Goal: Task Accomplishment & Management: Complete application form

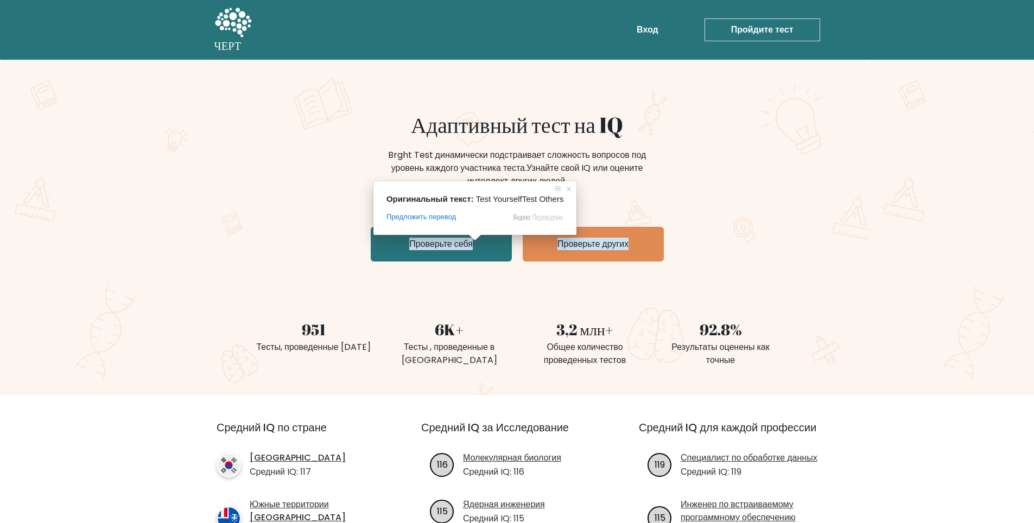
click at [468, 238] on span at bounding box center [475, 238] width 14 height 7
click at [459, 248] on ya-tr-span "Проверьте себя" at bounding box center [441, 244] width 64 height 12
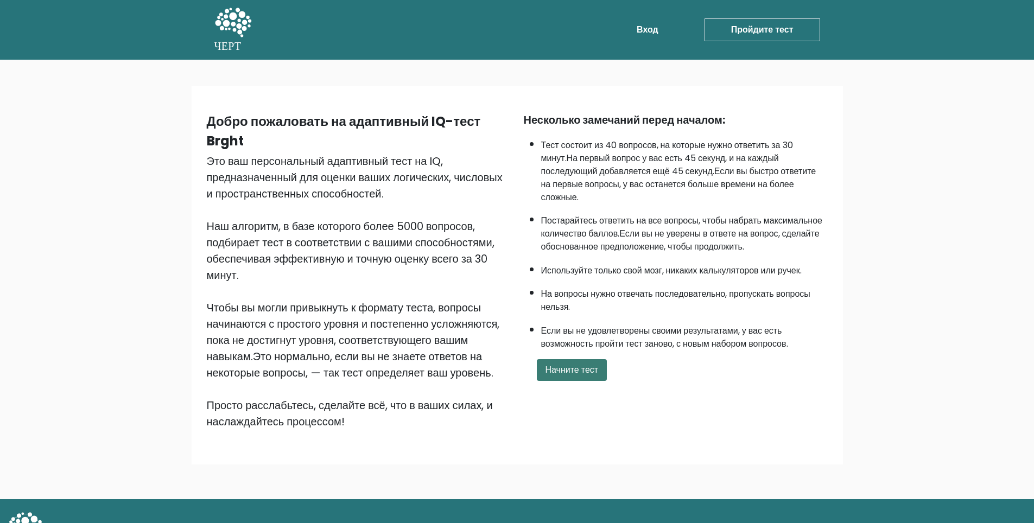
click at [554, 359] on button "Начните тест" at bounding box center [572, 370] width 71 height 22
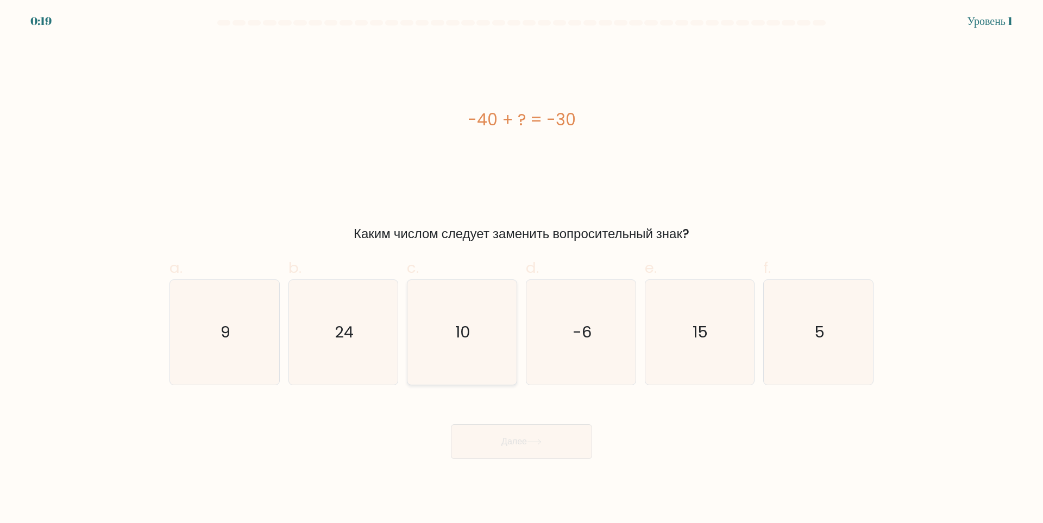
click at [481, 342] on icon "10" at bounding box center [461, 332] width 105 height 105
click at [521, 269] on input "c. 10" at bounding box center [521, 265] width 1 height 7
radio input "true"
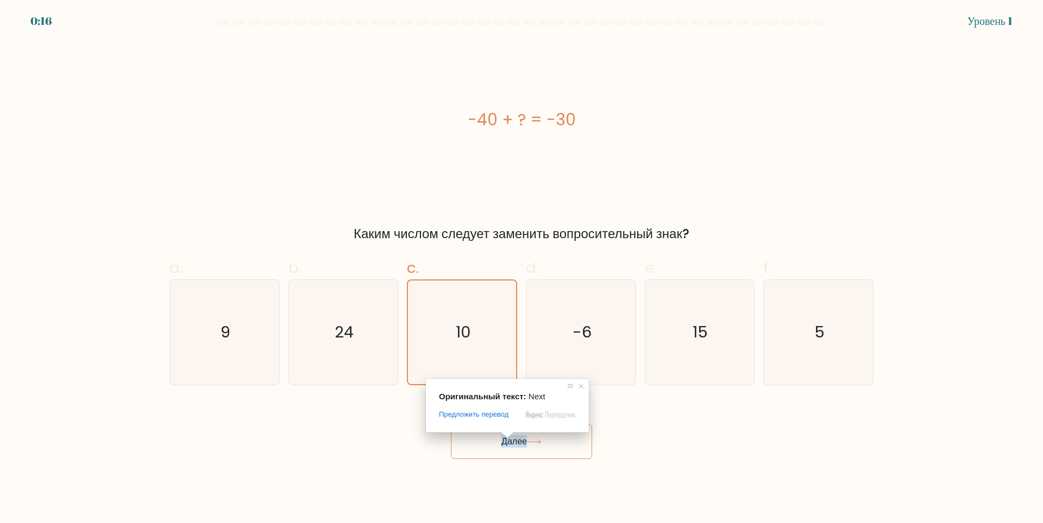
click at [502, 444] on ya-tr-span "Далее" at bounding box center [514, 441] width 26 height 12
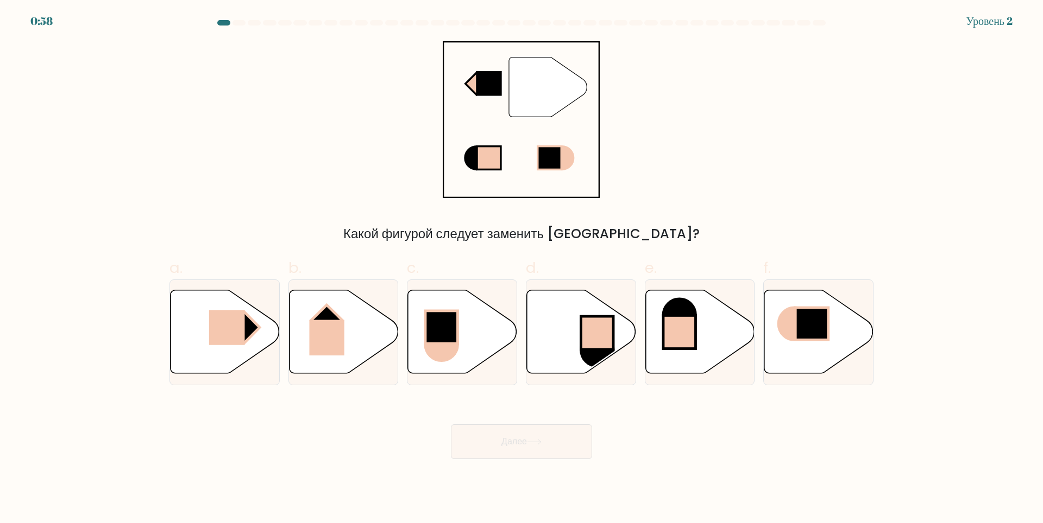
click at [646, 435] on div "Далее" at bounding box center [521, 429] width 717 height 61
click at [232, 327] on rect at bounding box center [227, 327] width 36 height 35
click at [521, 269] on input "a." at bounding box center [521, 265] width 1 height 7
radio input "true"
click at [482, 443] on button "Далее" at bounding box center [521, 442] width 141 height 35
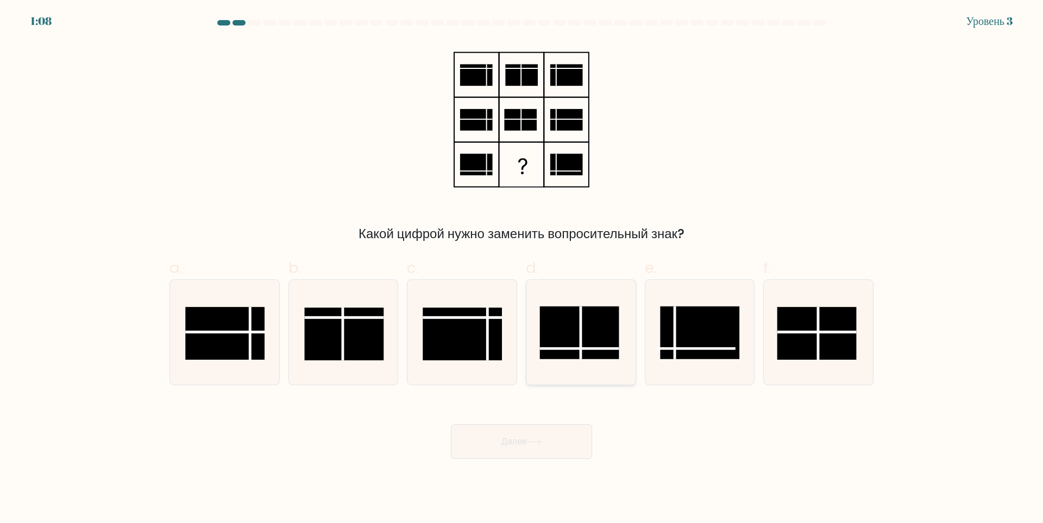
click at [588, 338] on rect at bounding box center [578, 332] width 79 height 53
click at [522, 269] on input "d." at bounding box center [521, 265] width 1 height 7
radio input "true"
click at [525, 438] on ya-tr-span "Далее" at bounding box center [514, 441] width 26 height 12
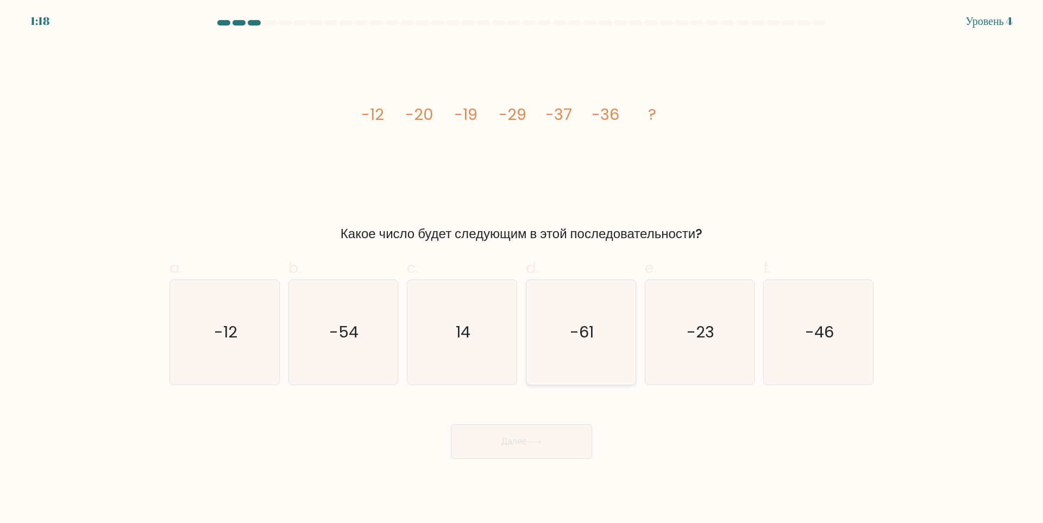
click at [577, 316] on icon "-61" at bounding box center [580, 332] width 105 height 105
click at [522, 269] on input "d. -61" at bounding box center [521, 265] width 1 height 7
radio input "true"
click at [531, 437] on button "Далее" at bounding box center [521, 442] width 141 height 35
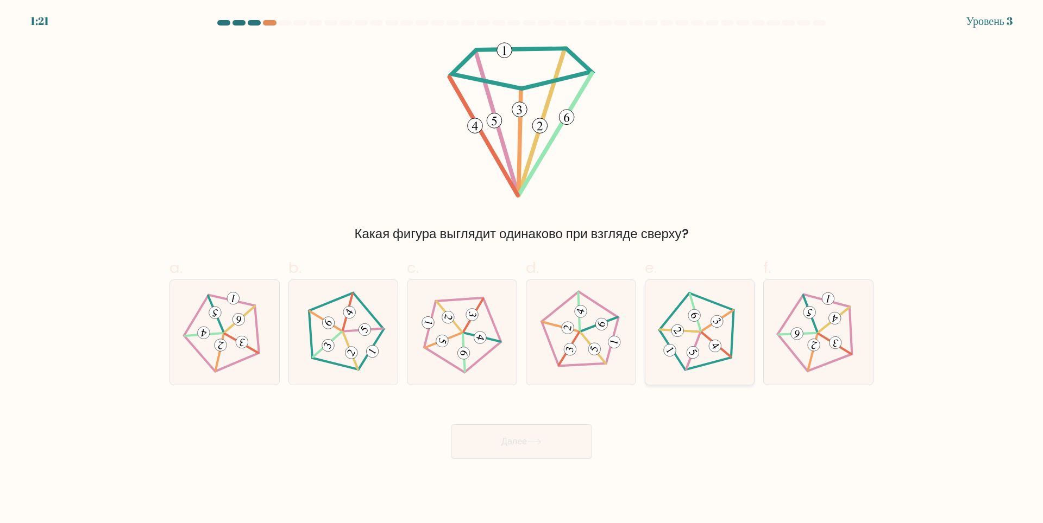
click at [688, 340] on icon at bounding box center [700, 333] width 84 height 84
click at [522, 269] on input "e." at bounding box center [521, 265] width 1 height 7
radio input "true"
click at [546, 429] on button "Далее" at bounding box center [521, 442] width 141 height 35
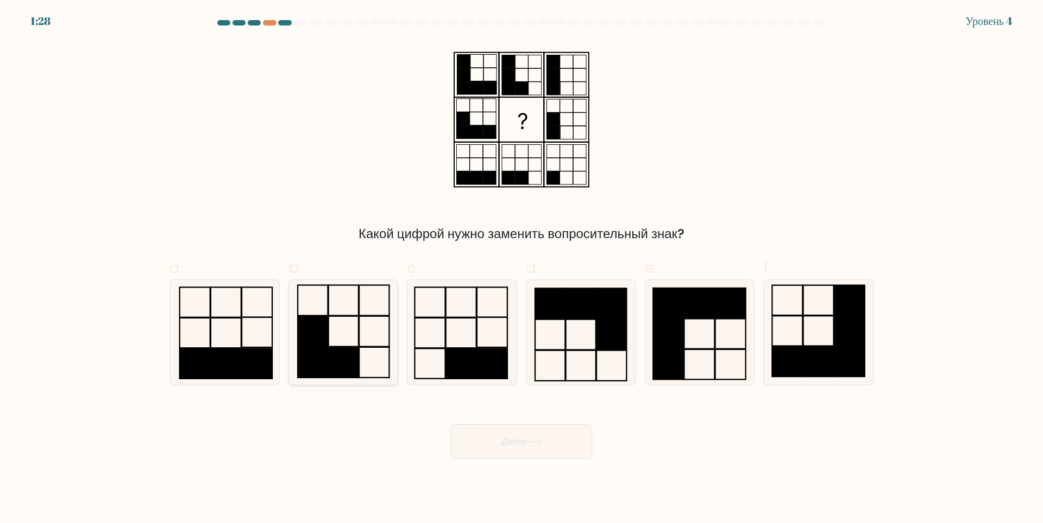
click at [330, 354] on rect at bounding box center [344, 362] width 30 height 30
click at [521, 269] on input "b." at bounding box center [521, 265] width 1 height 7
radio input "true"
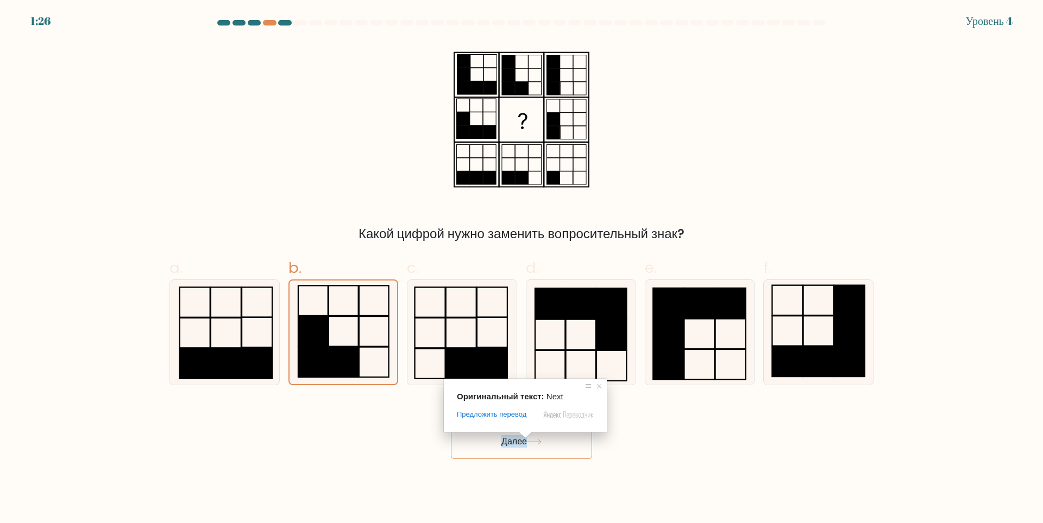
click at [527, 442] on ya-tr-span "Далее" at bounding box center [514, 441] width 26 height 12
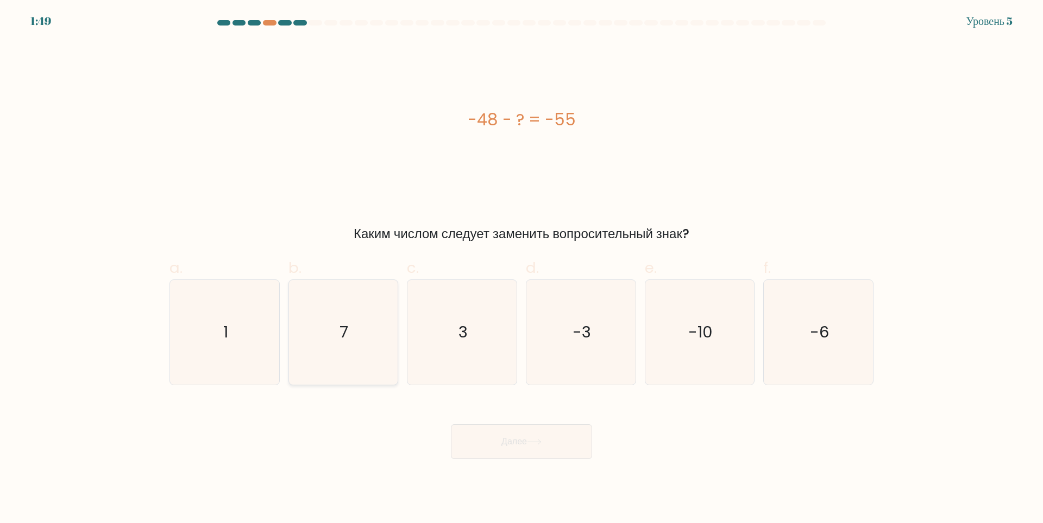
click at [346, 348] on icon "7" at bounding box center [343, 332] width 105 height 105
click at [521, 269] on input "b. 7" at bounding box center [521, 265] width 1 height 7
radio input "true"
click at [514, 450] on button "Далее" at bounding box center [521, 442] width 141 height 35
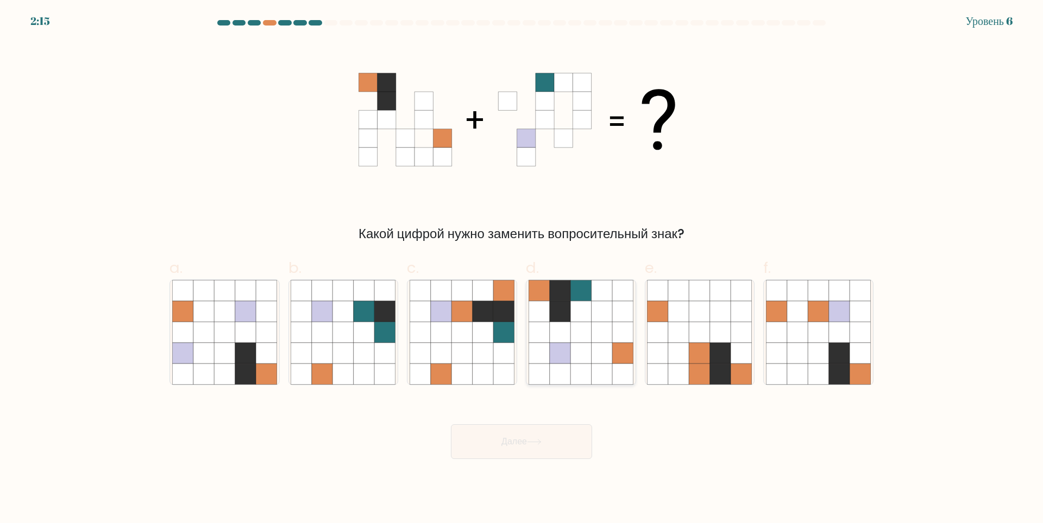
click at [586, 357] on icon at bounding box center [580, 353] width 21 height 21
click at [522, 269] on input "d." at bounding box center [521, 265] width 1 height 7
radio input "true"
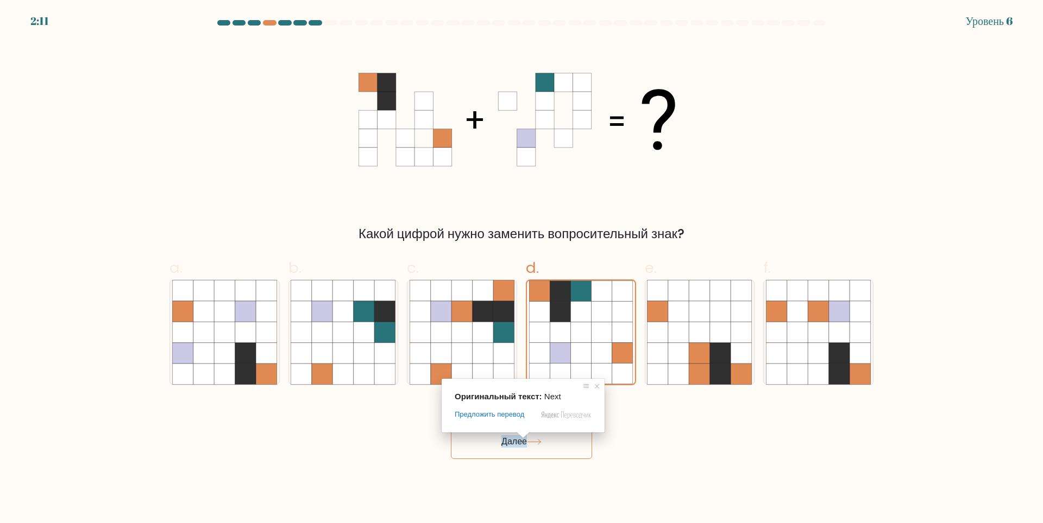
click at [511, 439] on ya-tr-span "Далее" at bounding box center [514, 441] width 26 height 12
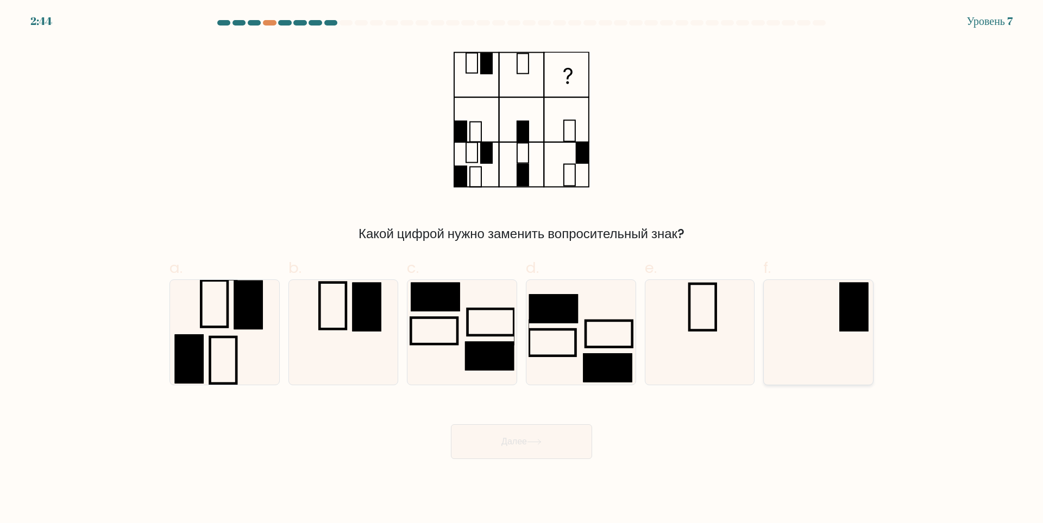
click at [809, 317] on icon at bounding box center [818, 332] width 105 height 105
click at [522, 269] on input "f." at bounding box center [521, 265] width 1 height 7
radio input "true"
click at [488, 437] on button "Далее" at bounding box center [521, 442] width 141 height 35
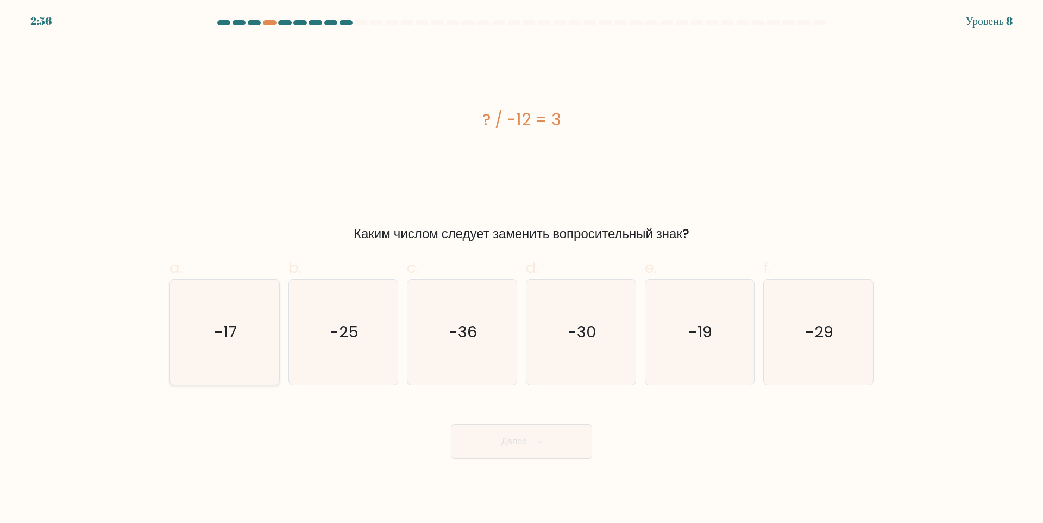
click at [242, 347] on icon "-17" at bounding box center [224, 332] width 105 height 105
click at [521, 269] on input "a. -17" at bounding box center [521, 265] width 1 height 7
radio input "true"
click at [567, 450] on button "Далее" at bounding box center [521, 442] width 141 height 35
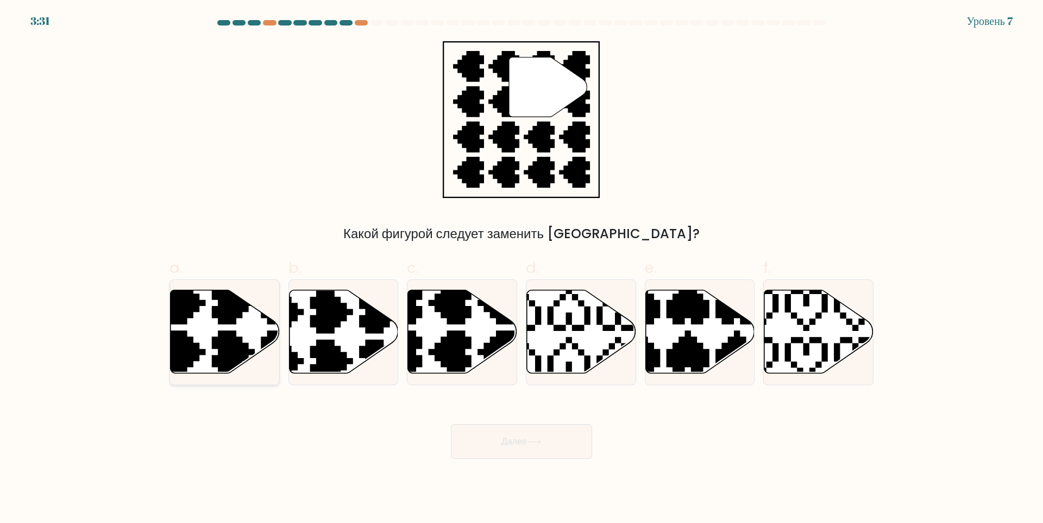
drag, startPoint x: 217, startPoint y: 348, endPoint x: 261, endPoint y: 280, distance: 81.6
click at [261, 280] on div at bounding box center [224, 333] width 110 height 106
click at [521, 269] on input "a." at bounding box center [521, 265] width 1 height 7
radio input "true"
click at [453, 328] on icon at bounding box center [462, 332] width 109 height 84
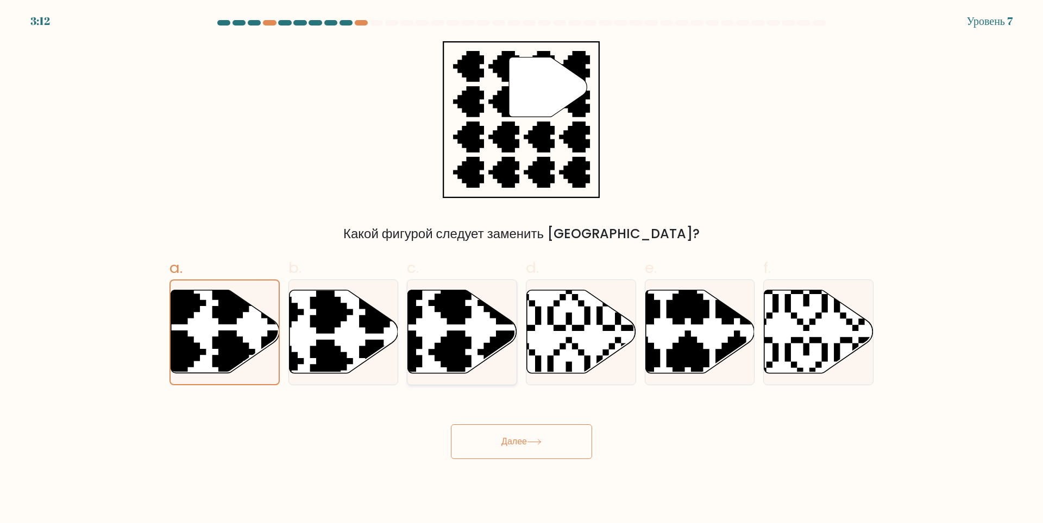
click at [521, 269] on input "c." at bounding box center [521, 265] width 1 height 7
radio input "true"
click at [515, 433] on button "Далее" at bounding box center [521, 442] width 141 height 35
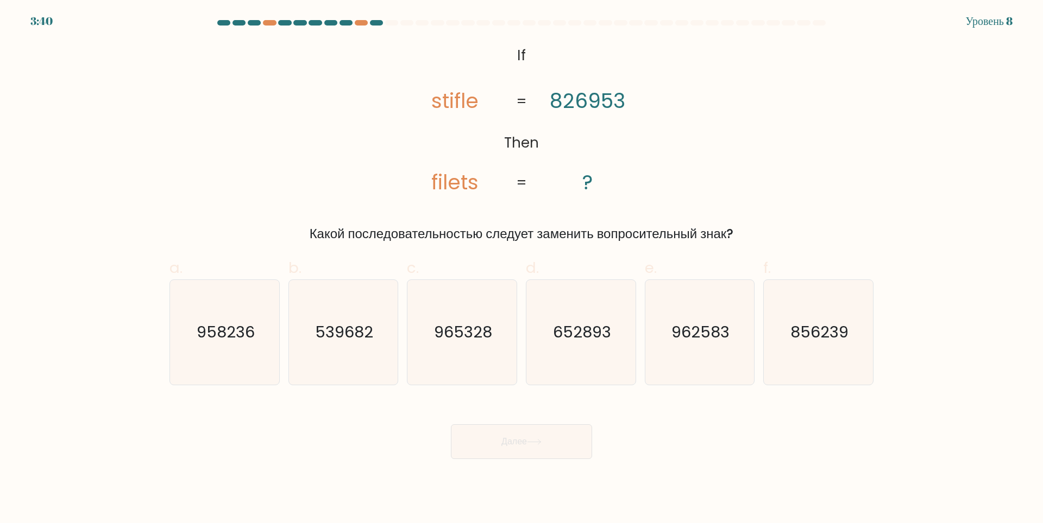
click at [743, 175] on div "@import url('https://fonts.googleapis.com/css?family=Abril+Fatface:400,100,100i…" at bounding box center [521, 142] width 717 height 203
drag, startPoint x: 475, startPoint y: 182, endPoint x: 402, endPoint y: 84, distance: 122.2
click at [402, 84] on icon "@import url('https://fonts.googleapis.com/css?family=Abril+Fatface:400,100,100i…" at bounding box center [521, 119] width 255 height 157
copy icon "stifle filets"
click at [463, 182] on tspan "filets" at bounding box center [454, 182] width 47 height 28
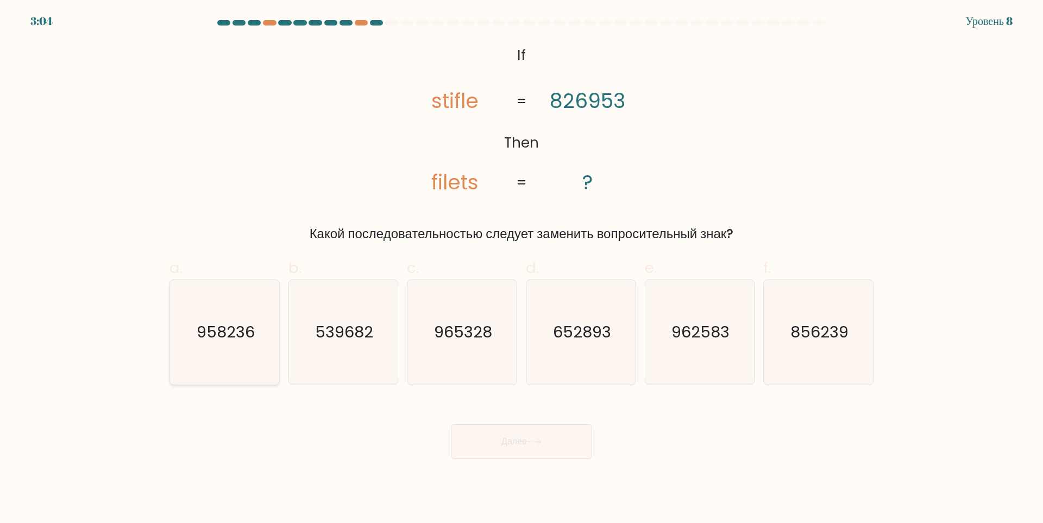
click at [270, 337] on icon "958236" at bounding box center [224, 332] width 105 height 105
click at [521, 269] on input "a. 958236" at bounding box center [521, 265] width 1 height 7
radio input "true"
click at [493, 436] on button "Далее" at bounding box center [521, 442] width 141 height 35
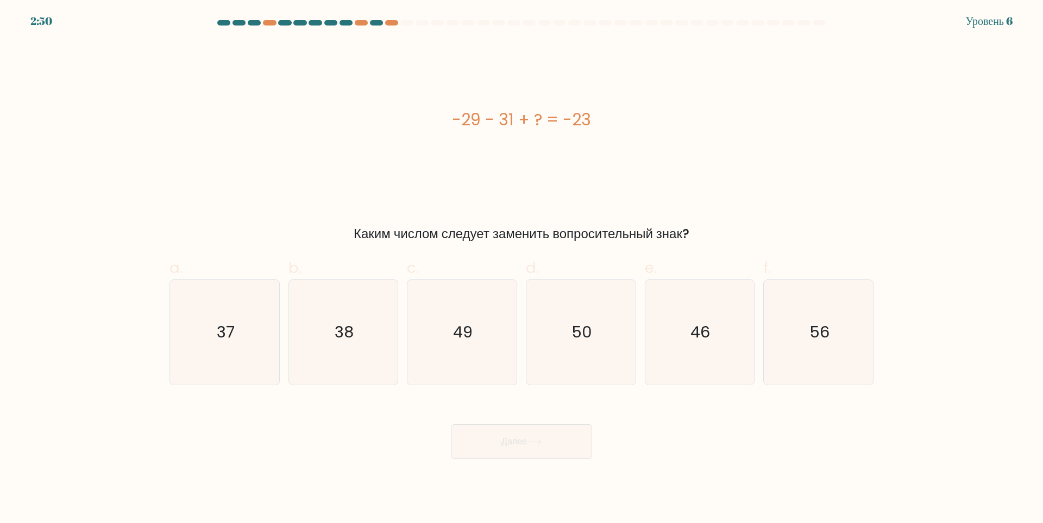
click at [141, 329] on form "a." at bounding box center [521, 239] width 1043 height 439
click at [166, 326] on div "a. 37" at bounding box center [224, 321] width 119 height 128
click at [184, 324] on icon "37" at bounding box center [224, 332] width 105 height 105
click at [521, 269] on input "a. 37" at bounding box center [521, 265] width 1 height 7
radio input "true"
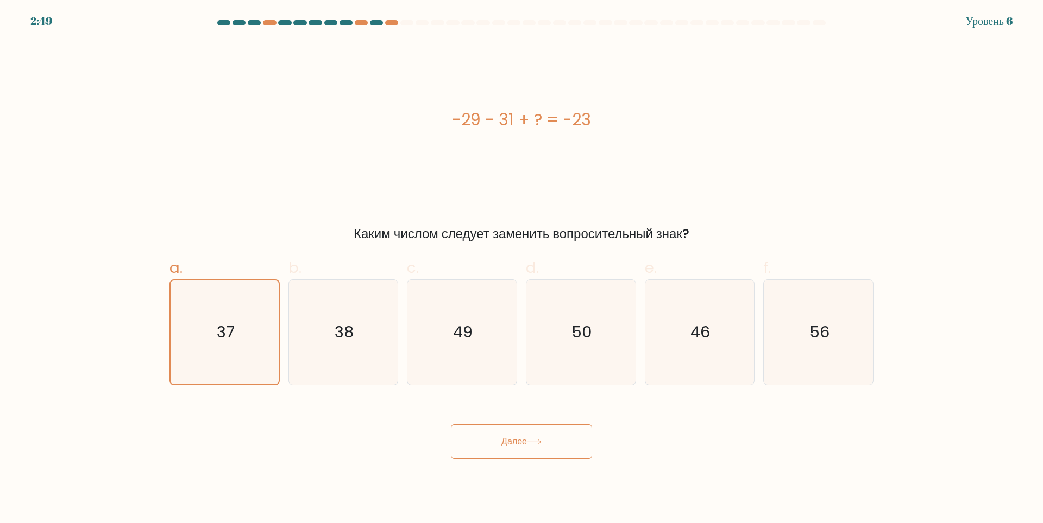
click at [495, 451] on button "Далее" at bounding box center [521, 442] width 141 height 35
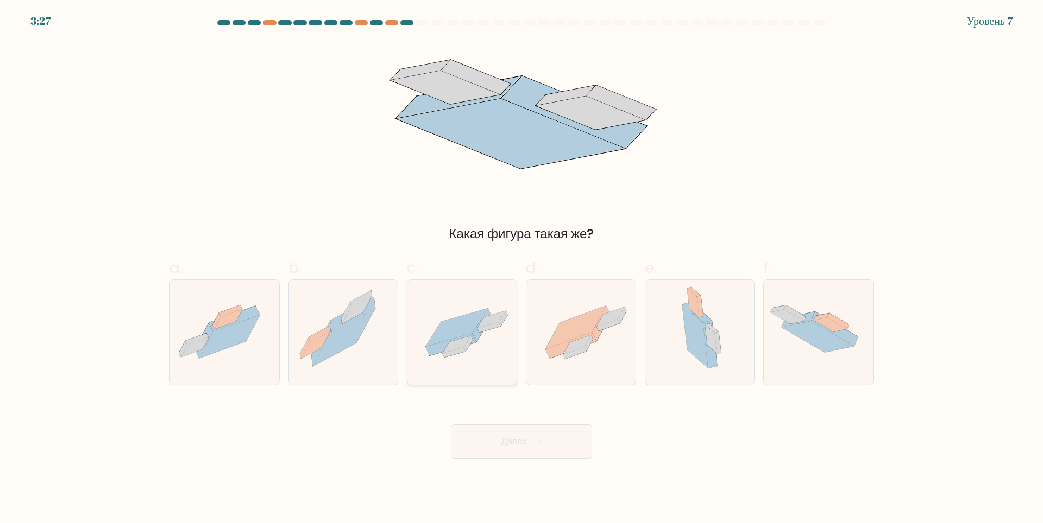
click at [470, 355] on icon at bounding box center [461, 332] width 109 height 75
click at [521, 269] on input "c." at bounding box center [521, 265] width 1 height 7
radio input "true"
click at [515, 439] on ya-tr-span "Далее" at bounding box center [514, 441] width 26 height 12
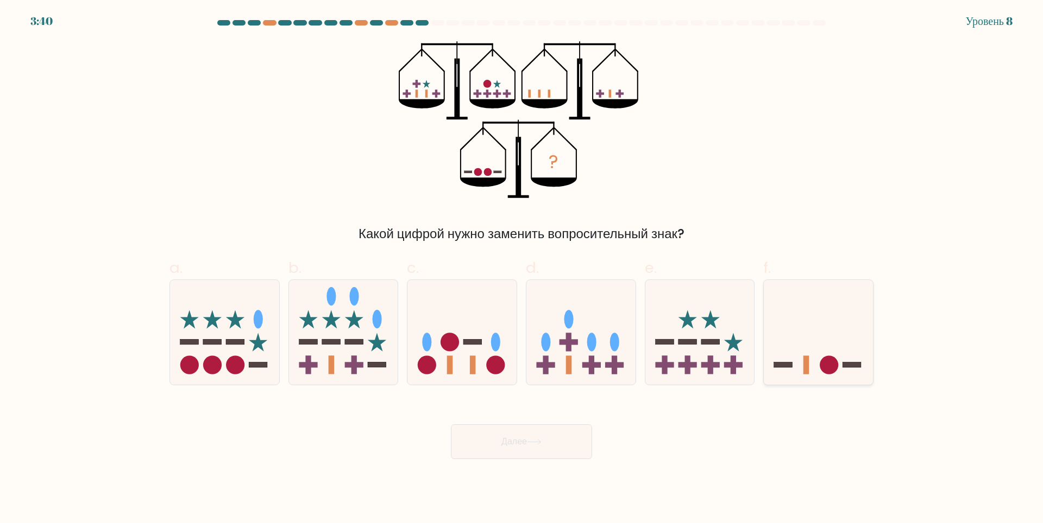
click at [819, 352] on icon at bounding box center [817, 332] width 109 height 90
click at [522, 269] on input "f." at bounding box center [521, 265] width 1 height 7
radio input "true"
click at [489, 436] on button "Далее" at bounding box center [521, 442] width 141 height 35
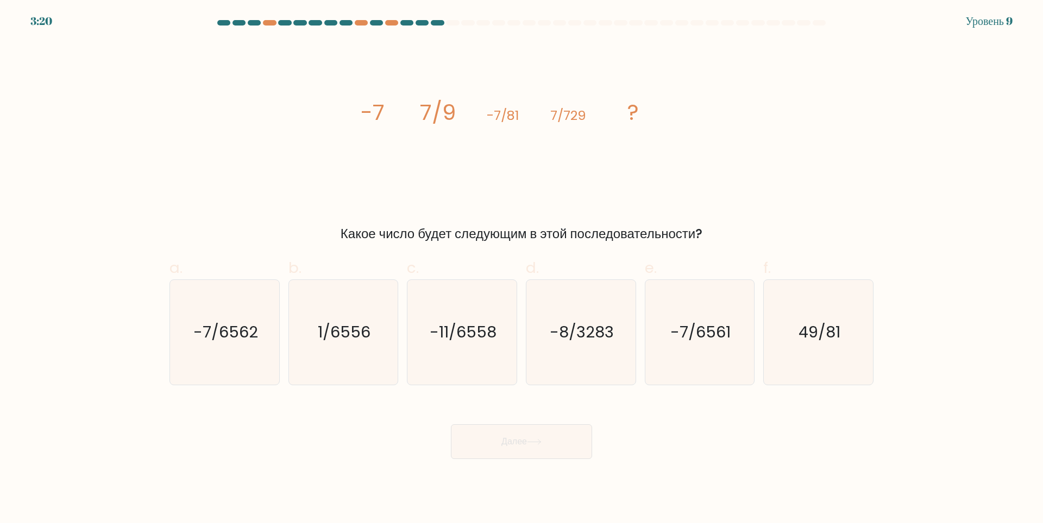
click at [918, 70] on form at bounding box center [521, 239] width 1043 height 439
click at [673, 356] on icon "-7/6561" at bounding box center [699, 332] width 105 height 105
click at [522, 269] on input "e. -7/6561" at bounding box center [521, 265] width 1 height 7
radio input "true"
click at [555, 438] on button "Далее" at bounding box center [521, 442] width 141 height 35
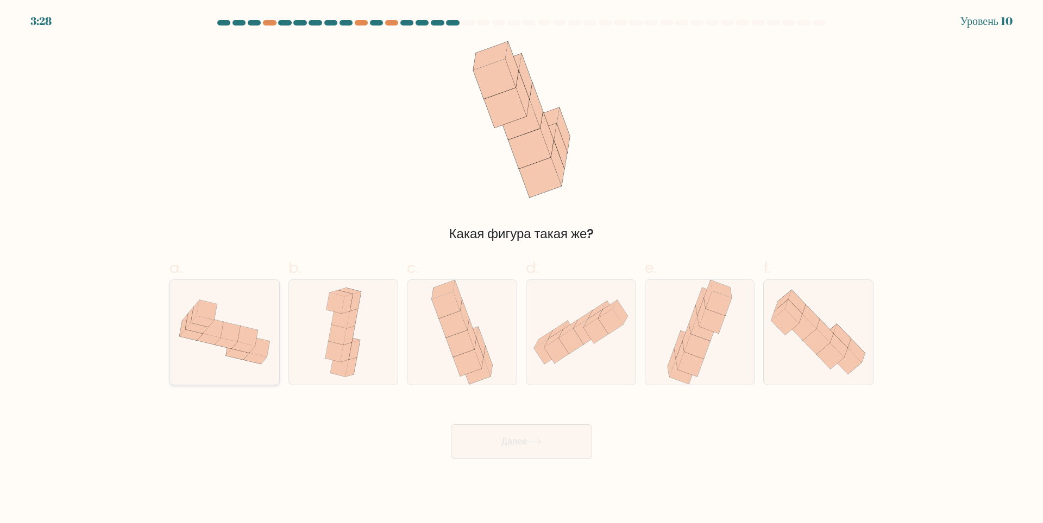
click at [174, 332] on icon at bounding box center [224, 332] width 109 height 82
click at [521, 269] on input "a." at bounding box center [521, 265] width 1 height 7
radio input "true"
click at [496, 438] on button "Далее" at bounding box center [521, 442] width 141 height 35
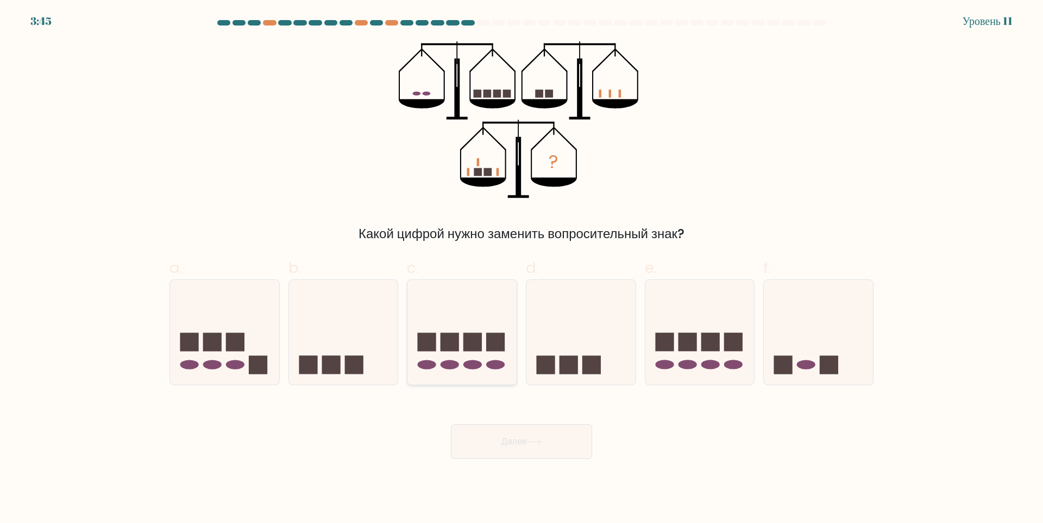
click at [457, 338] on rect at bounding box center [449, 342] width 18 height 18
click at [521, 269] on input "c." at bounding box center [521, 265] width 1 height 7
radio input "true"
click at [339, 346] on icon at bounding box center [343, 332] width 109 height 90
click at [521, 269] on input "b." at bounding box center [521, 265] width 1 height 7
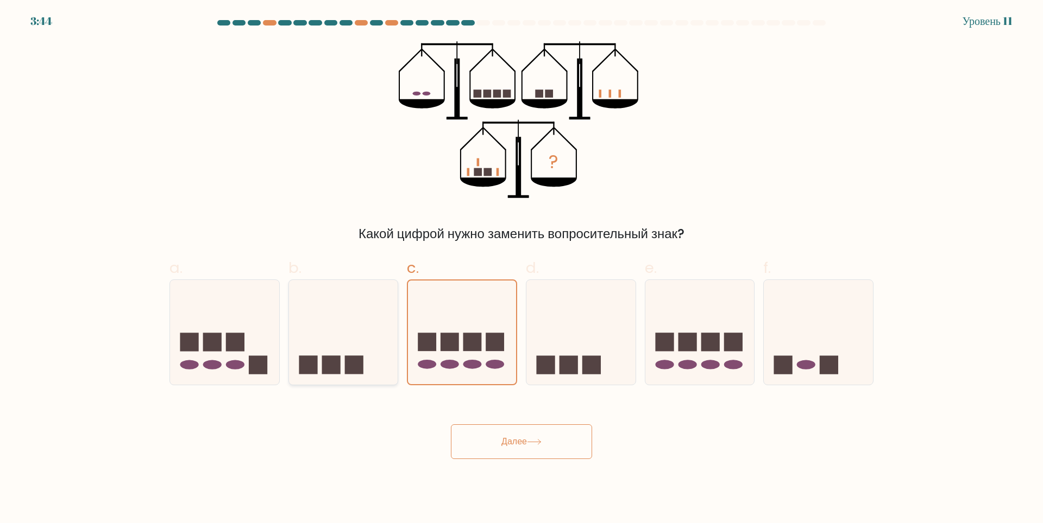
radio input "true"
click at [500, 345] on rect at bounding box center [496, 342] width 18 height 18
click at [521, 269] on input "c." at bounding box center [521, 265] width 1 height 7
radio input "true"
click at [482, 440] on button "Далее" at bounding box center [521, 442] width 141 height 35
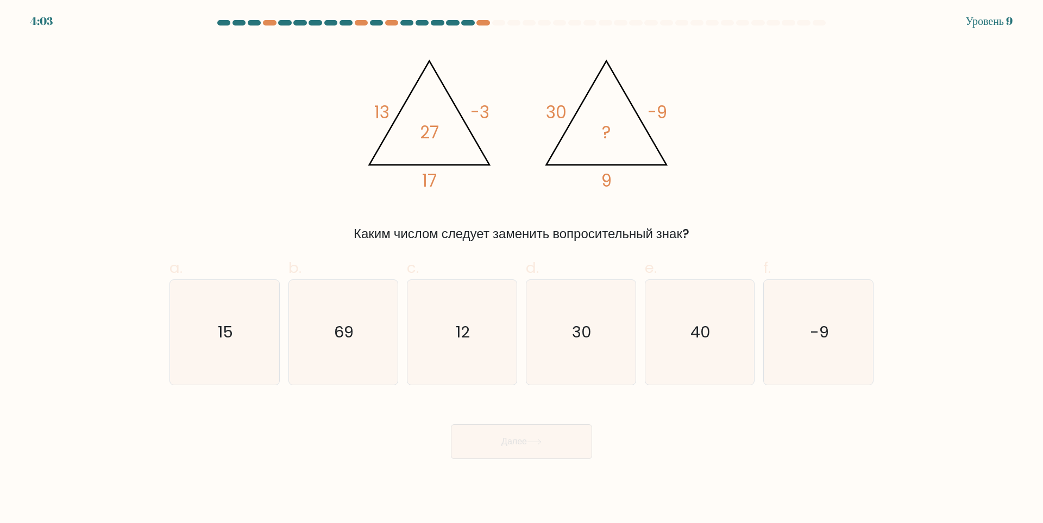
drag, startPoint x: 560, startPoint y: 333, endPoint x: 520, endPoint y: 400, distance: 77.9
click at [561, 331] on icon "30" at bounding box center [580, 332] width 105 height 105
click at [522, 269] on input "d. 30" at bounding box center [521, 265] width 1 height 7
radio input "true"
click at [508, 430] on button "Далее" at bounding box center [521, 442] width 141 height 35
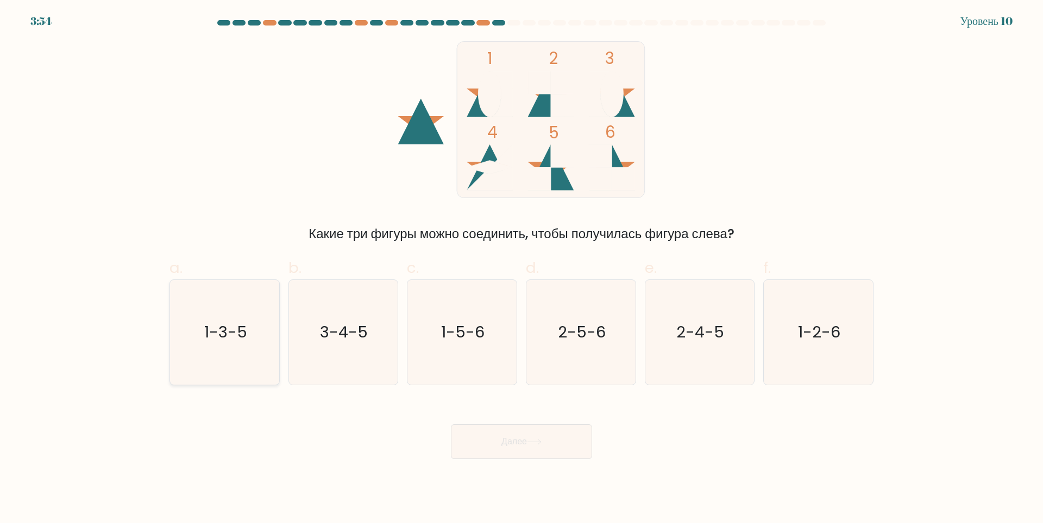
click at [233, 359] on icon "1-3-5" at bounding box center [224, 332] width 105 height 105
click at [521, 269] on input "a. 1-3-5" at bounding box center [521, 265] width 1 height 7
radio input "true"
click at [496, 444] on button "Далее" at bounding box center [521, 442] width 141 height 35
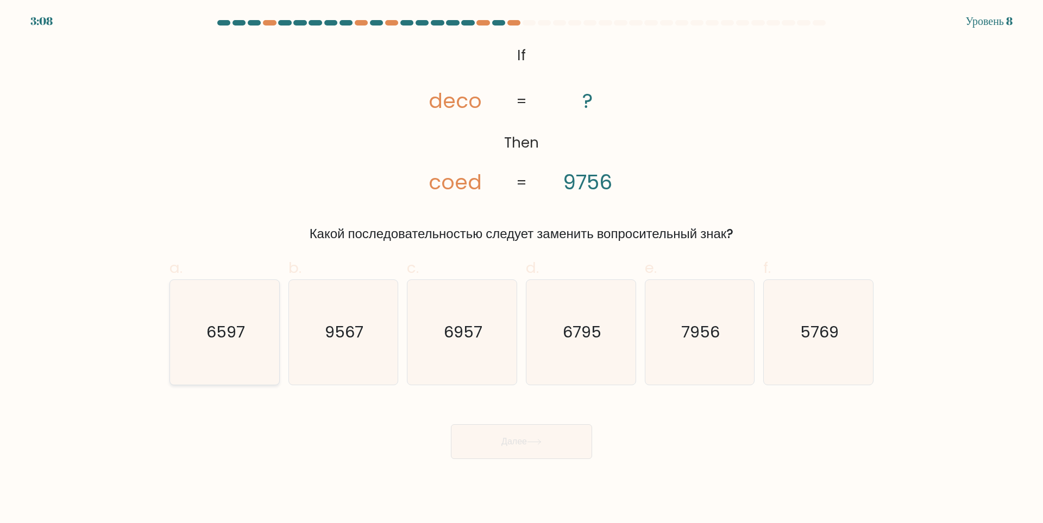
click at [200, 336] on icon "6597" at bounding box center [224, 332] width 105 height 105
click at [521, 269] on input "a. 6597" at bounding box center [521, 265] width 1 height 7
radio input "true"
click at [507, 440] on ya-tr-span "Далее" at bounding box center [514, 441] width 26 height 12
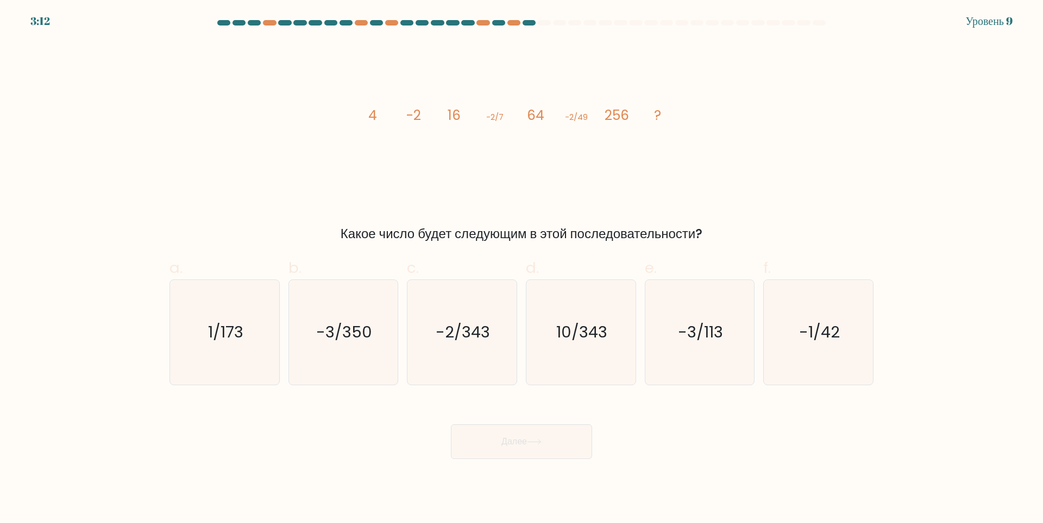
click at [451, 425] on button "Далее" at bounding box center [521, 442] width 141 height 35
click at [54, 415] on form at bounding box center [521, 239] width 1043 height 439
drag, startPoint x: 369, startPoint y: 316, endPoint x: 441, endPoint y: 392, distance: 104.9
click at [369, 317] on icon "-3/350" at bounding box center [343, 332] width 105 height 105
click at [521, 269] on input "b. -3/350" at bounding box center [521, 265] width 1 height 7
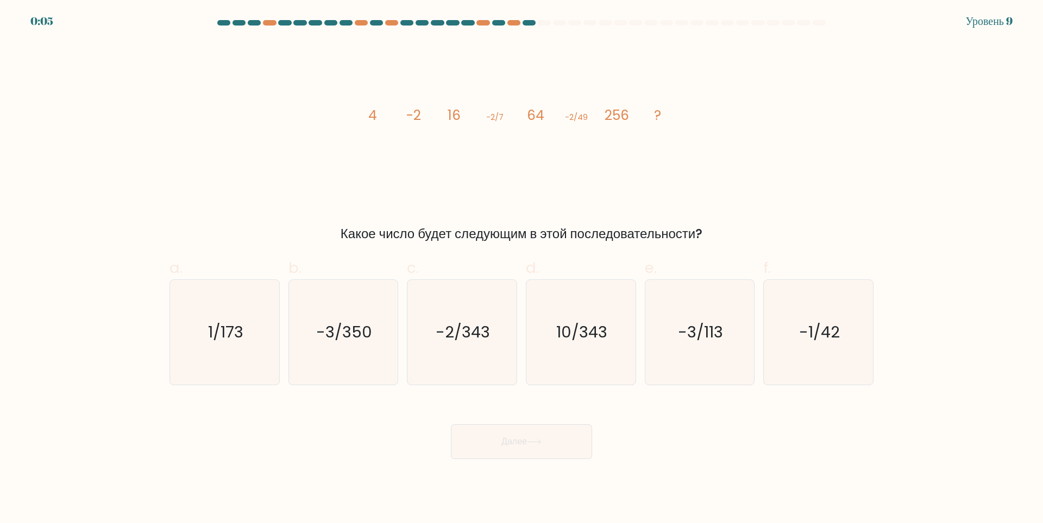
radio input "true"
click at [374, 226] on span at bounding box center [366, 223] width 14 height 7
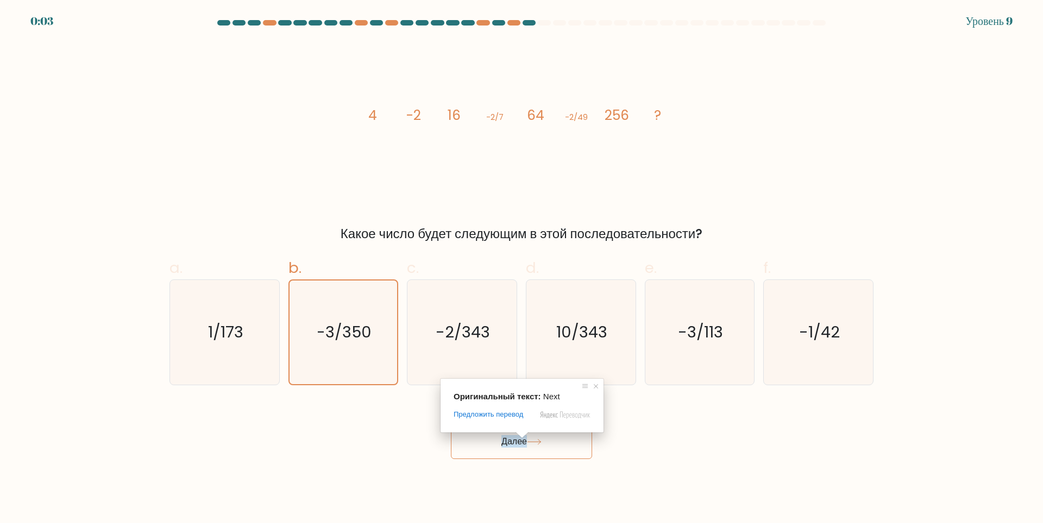
click at [506, 447] on ya-tr-span "Далее" at bounding box center [514, 441] width 26 height 12
click at [508, 447] on ya-tr-span "Далее" at bounding box center [514, 441] width 26 height 12
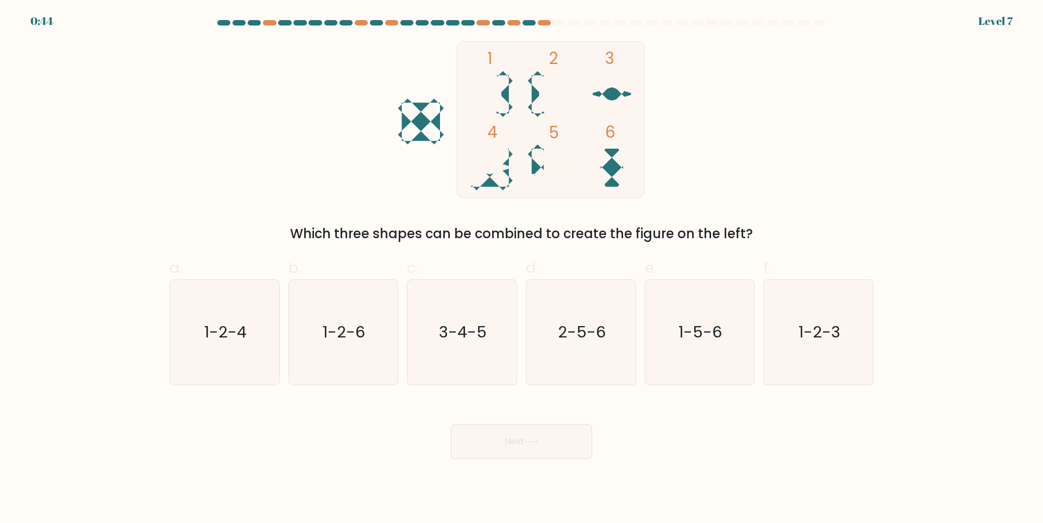
click at [569, 445] on button "Next" at bounding box center [521, 442] width 141 height 35
click at [665, 434] on div "Далее" at bounding box center [521, 429] width 717 height 61
drag, startPoint x: 333, startPoint y: 339, endPoint x: 477, endPoint y: 423, distance: 166.4
click at [333, 339] on text "1-2-6" at bounding box center [344, 332] width 42 height 22
click at [501, 434] on button "Далее" at bounding box center [521, 442] width 141 height 35
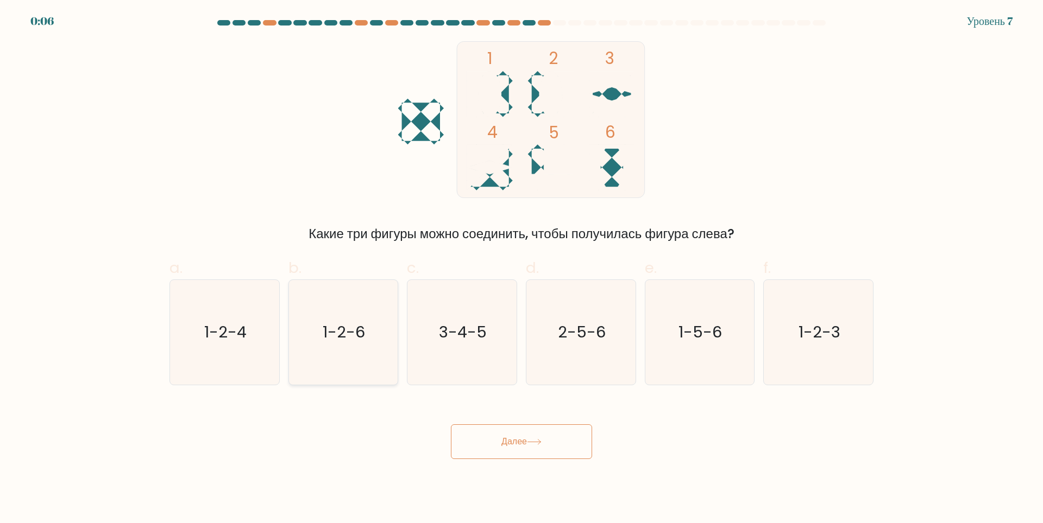
click at [385, 371] on icon "1-2-6" at bounding box center [343, 332] width 105 height 105
click at [521, 269] on input "b. 1-2-6" at bounding box center [521, 265] width 1 height 7
radio input "true"
click at [496, 440] on button "Далее" at bounding box center [521, 442] width 141 height 35
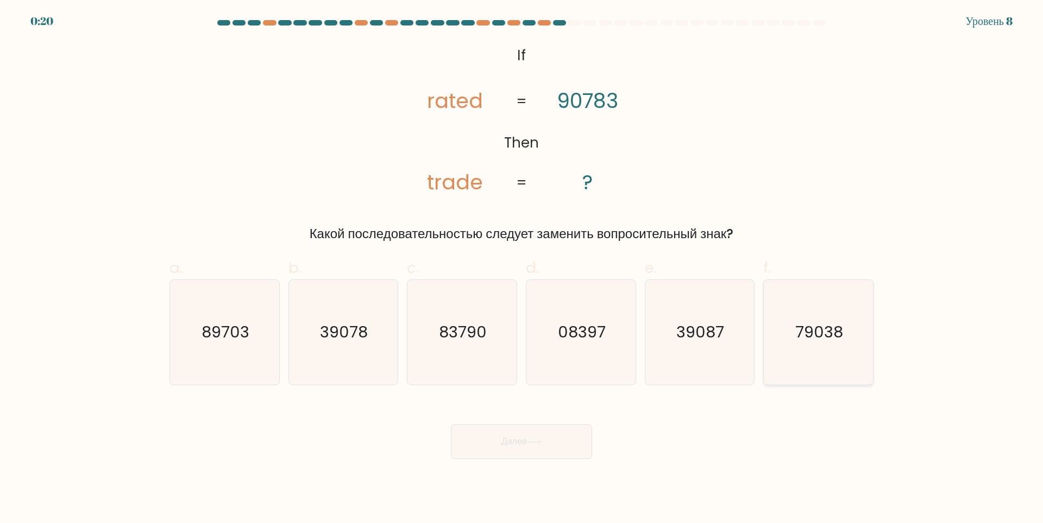
click at [824, 315] on icon "79038" at bounding box center [818, 332] width 105 height 105
click at [522, 269] on input "f. 79038" at bounding box center [521, 265] width 1 height 7
radio input "true"
click at [540, 437] on button "Далее" at bounding box center [521, 442] width 141 height 35
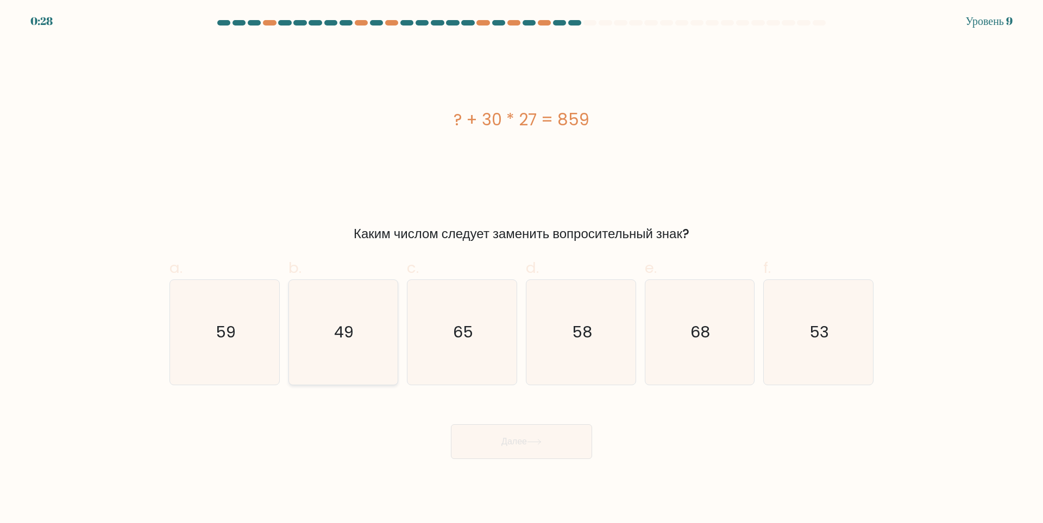
click at [356, 324] on icon "49" at bounding box center [343, 332] width 105 height 105
click at [521, 269] on input "b. 49" at bounding box center [521, 265] width 1 height 7
radio input "true"
click at [561, 440] on button "Далее" at bounding box center [521, 442] width 141 height 35
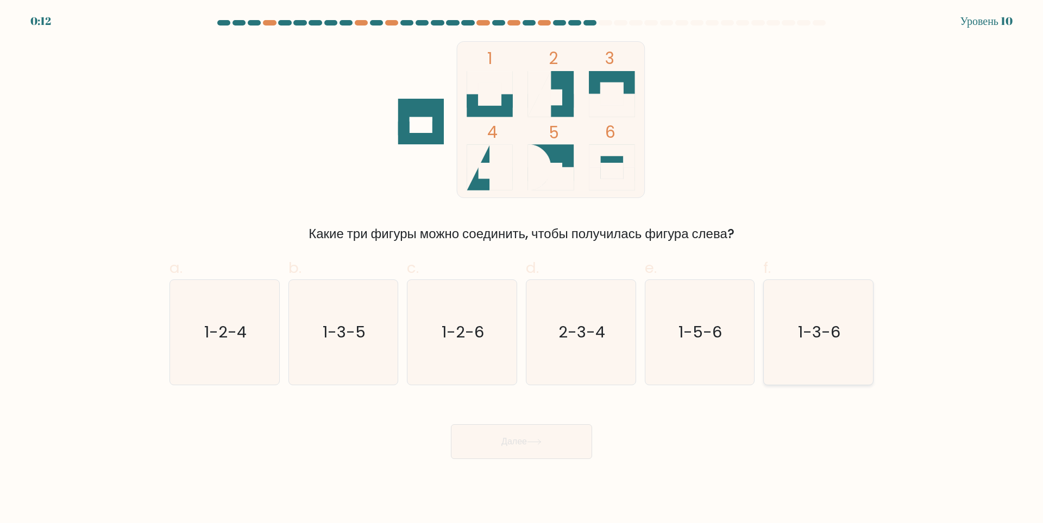
click at [792, 328] on icon "1-3-6" at bounding box center [818, 332] width 105 height 105
click at [522, 269] on input "f. 1-3-6" at bounding box center [521, 265] width 1 height 7
radio input "true"
click at [526, 445] on ya-tr-span "Далее" at bounding box center [514, 441] width 26 height 12
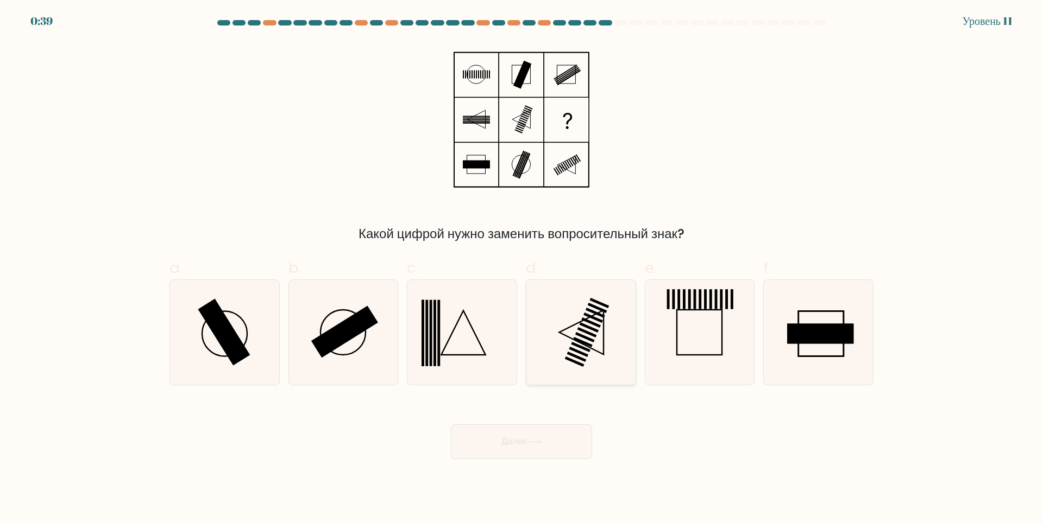
click at [584, 346] on icon at bounding box center [580, 332] width 105 height 105
click at [522, 269] on input "d." at bounding box center [521, 265] width 1 height 7
radio input "true"
click at [510, 440] on ya-tr-span "Далее" at bounding box center [514, 441] width 26 height 12
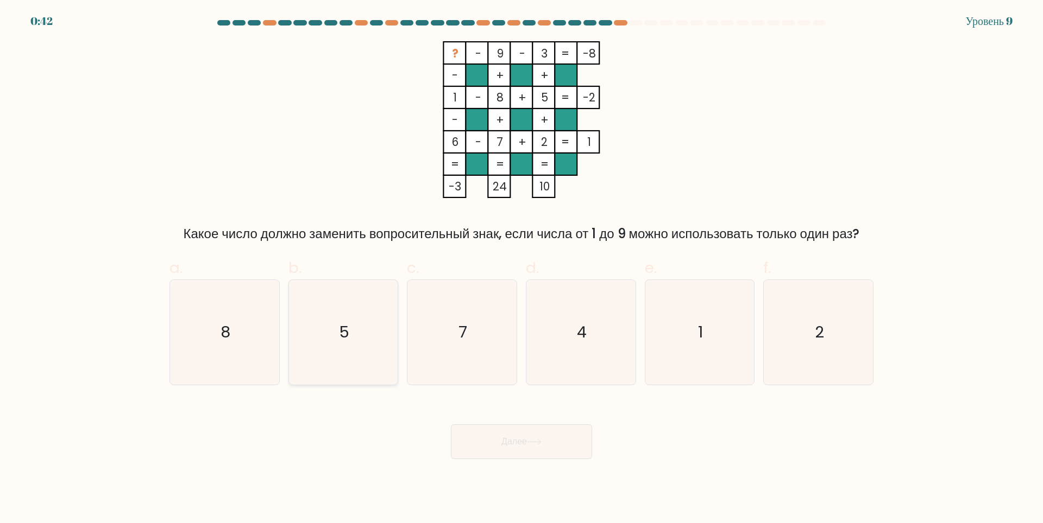
drag, startPoint x: 339, startPoint y: 372, endPoint x: 411, endPoint y: 376, distance: 71.2
click at [340, 372] on icon "5" at bounding box center [343, 332] width 105 height 105
click at [521, 269] on input "b. 5" at bounding box center [521, 265] width 1 height 7
radio input "true"
click at [489, 444] on button "Далее" at bounding box center [521, 442] width 141 height 35
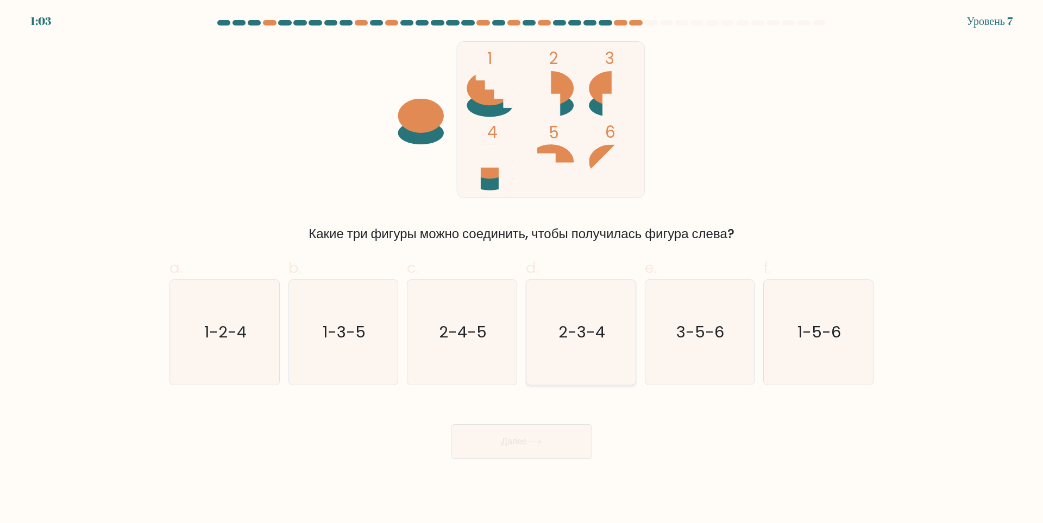
click at [595, 358] on icon "2-3-4" at bounding box center [580, 332] width 105 height 105
click at [522, 269] on input "d. 2-3-4" at bounding box center [521, 265] width 1 height 7
radio input "true"
click at [540, 434] on button "Далее" at bounding box center [521, 442] width 141 height 35
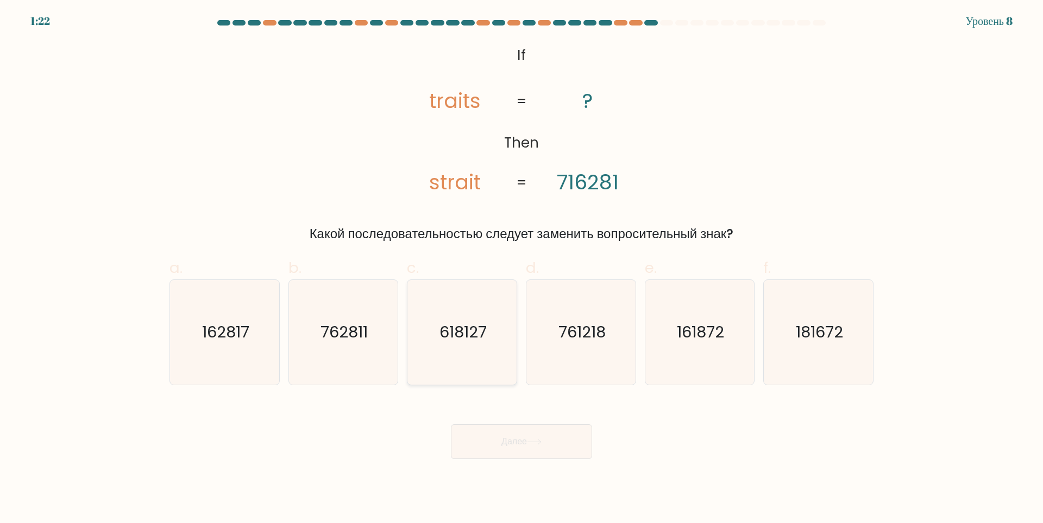
click at [462, 345] on icon "618127" at bounding box center [461, 332] width 105 height 105
click at [521, 269] on input "c. 618127" at bounding box center [521, 265] width 1 height 7
radio input "true"
click at [525, 437] on body "1:20 Уровень 8" at bounding box center [521, 261] width 1043 height 523
click at [533, 439] on icon at bounding box center [534, 442] width 15 height 6
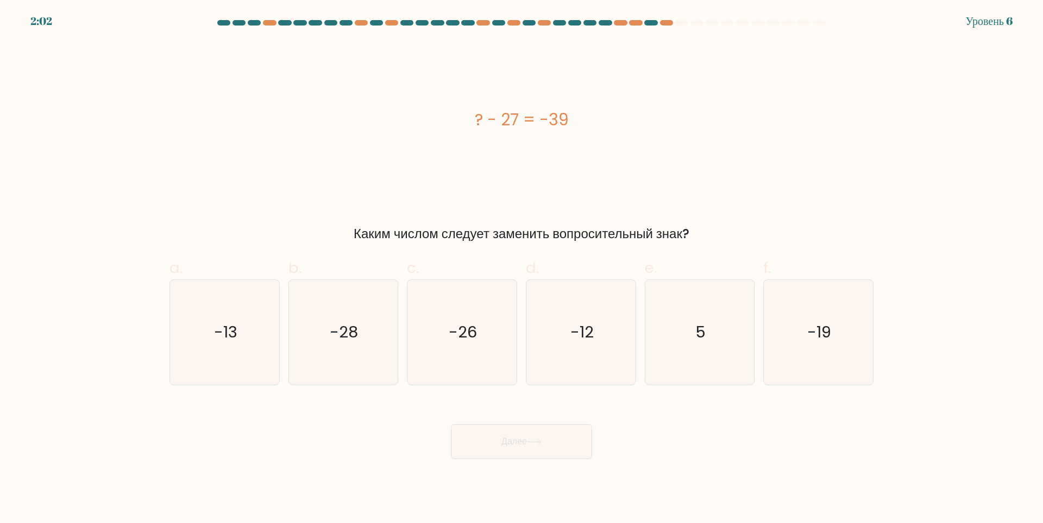
click at [582, 446] on button "Далее" at bounding box center [521, 442] width 141 height 35
click at [557, 358] on icon "-12" at bounding box center [580, 332] width 105 height 105
click at [522, 269] on input "d. -12" at bounding box center [521, 265] width 1 height 7
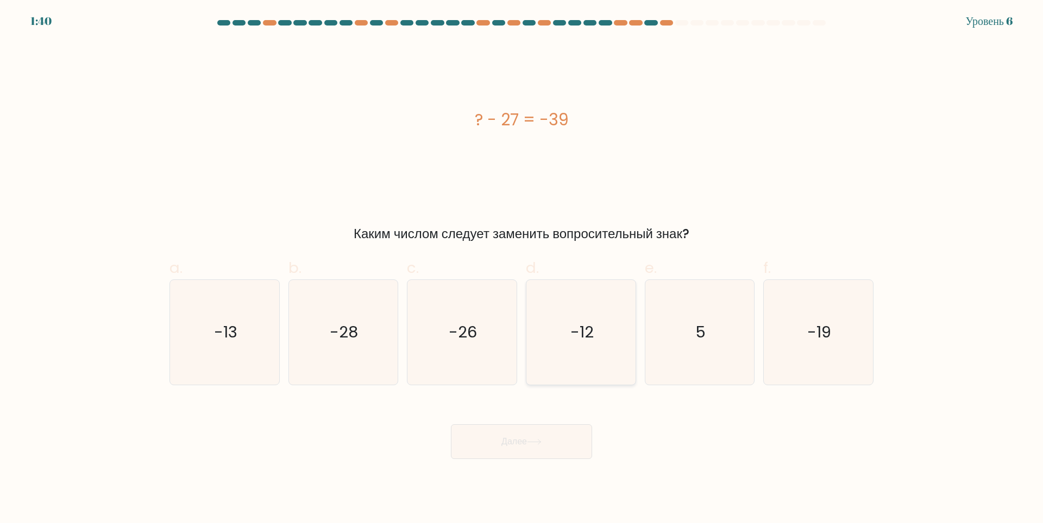
radio input "true"
click at [522, 439] on body "1:39 Уровень 6" at bounding box center [521, 261] width 1043 height 523
click at [566, 470] on body "1:37 Уровень 6" at bounding box center [521, 261] width 1043 height 523
click at [551, 441] on button "Далее" at bounding box center [521, 442] width 141 height 35
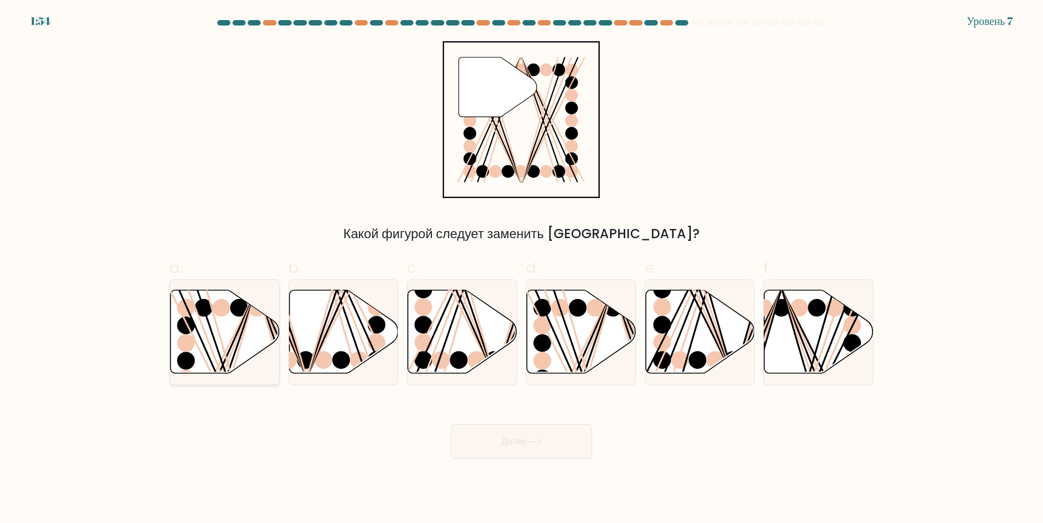
click at [212, 334] on icon at bounding box center [224, 332] width 109 height 85
click at [521, 269] on input "a." at bounding box center [521, 265] width 1 height 7
radio input "true"
click at [488, 446] on button "Далее" at bounding box center [521, 442] width 141 height 35
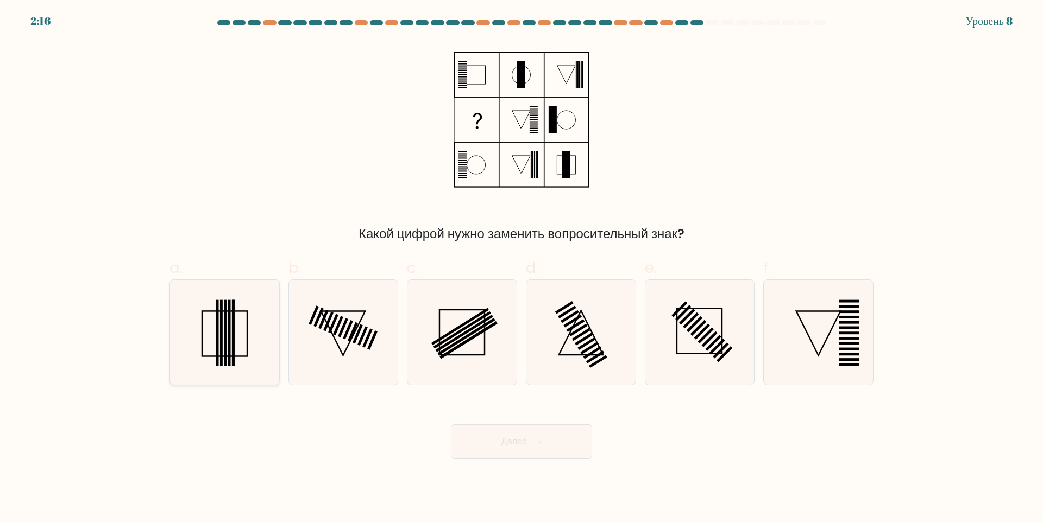
click at [191, 323] on icon at bounding box center [224, 332] width 105 height 105
click at [521, 269] on input "a." at bounding box center [521, 265] width 1 height 7
radio input "true"
click at [527, 435] on button "Далее" at bounding box center [521, 442] width 141 height 35
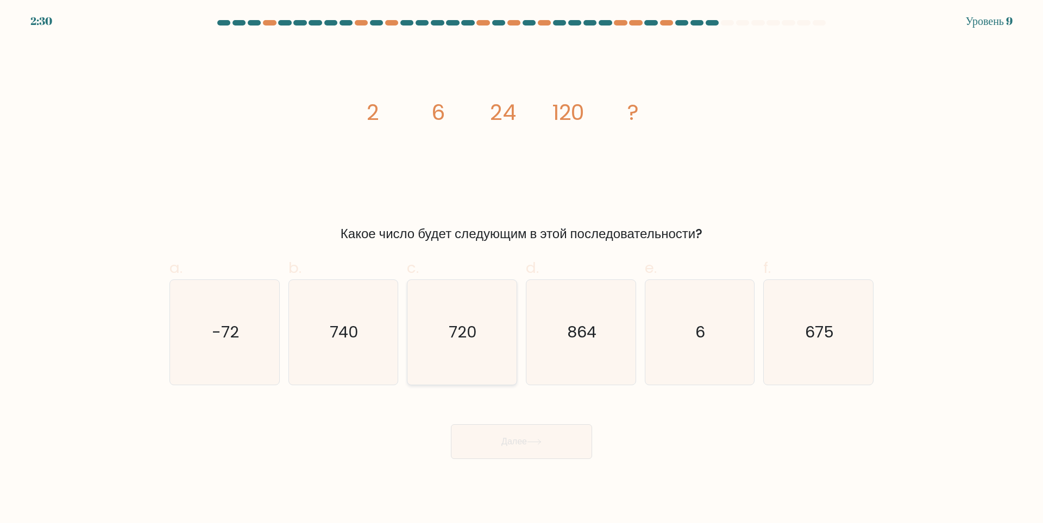
click at [454, 370] on icon "720" at bounding box center [461, 332] width 105 height 105
click at [521, 269] on input "c. 720" at bounding box center [521, 265] width 1 height 7
radio input "true"
click at [501, 441] on ya-tr-span "Далее" at bounding box center [514, 441] width 26 height 12
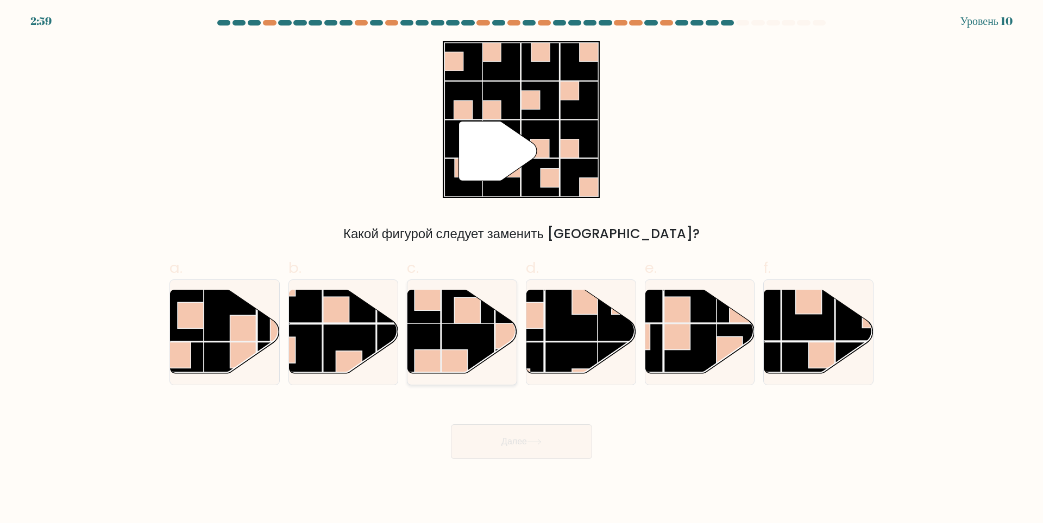
click at [422, 338] on rect at bounding box center [414, 349] width 53 height 53
click at [521, 269] on input "c." at bounding box center [521, 265] width 1 height 7
radio input "true"
click at [497, 441] on button "Далее" at bounding box center [521, 442] width 141 height 35
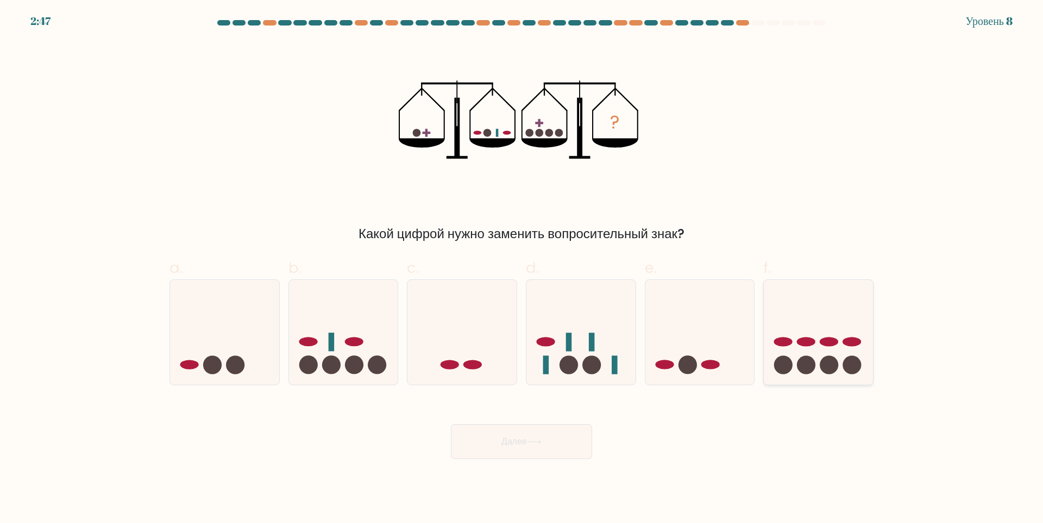
click at [812, 358] on circle at bounding box center [806, 365] width 18 height 18
click at [522, 269] on input "f." at bounding box center [521, 265] width 1 height 7
radio input "true"
click at [548, 435] on button "Далее" at bounding box center [521, 442] width 141 height 35
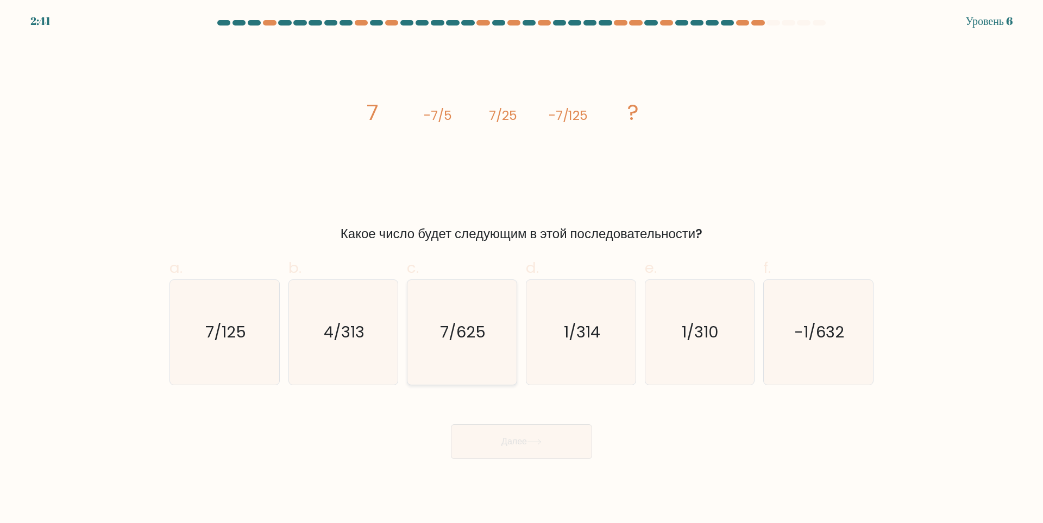
click at [455, 356] on icon "7/625" at bounding box center [461, 332] width 105 height 105
click at [521, 269] on input "c. 7/625" at bounding box center [521, 265] width 1 height 7
radio input "true"
click at [517, 450] on button "Далее" at bounding box center [521, 442] width 141 height 35
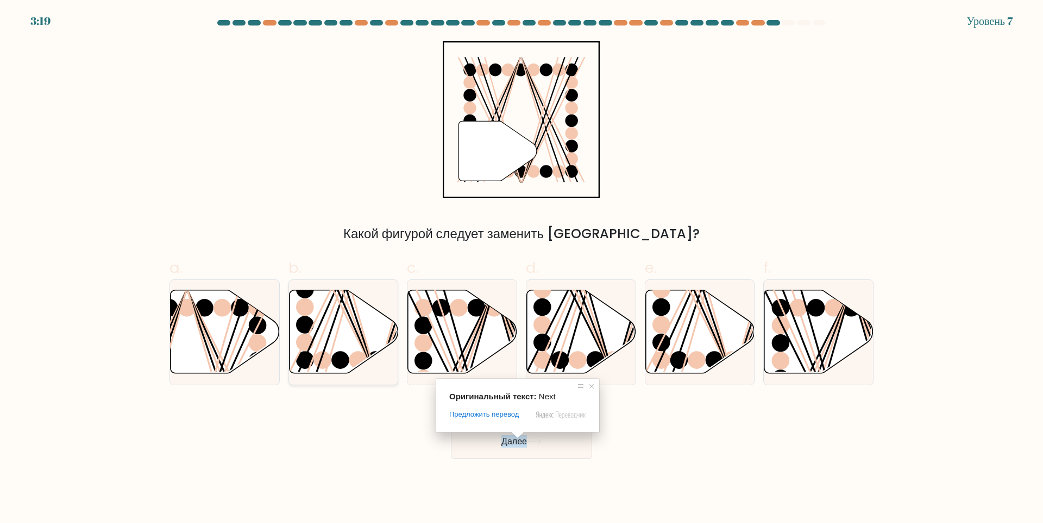
click at [344, 345] on icon at bounding box center [343, 332] width 109 height 84
click at [521, 269] on input "b." at bounding box center [521, 265] width 1 height 7
radio input "true"
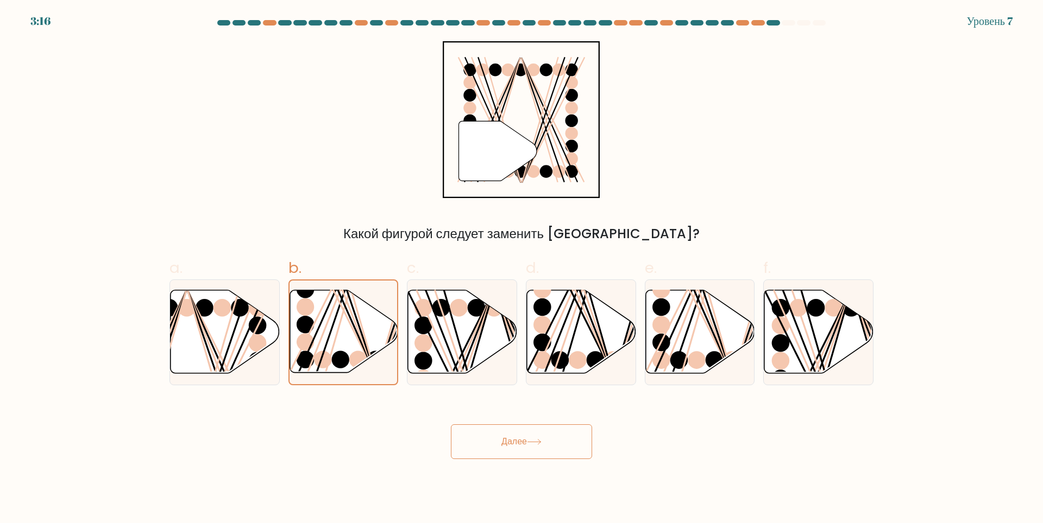
click at [578, 454] on button "Далее" at bounding box center [521, 442] width 141 height 35
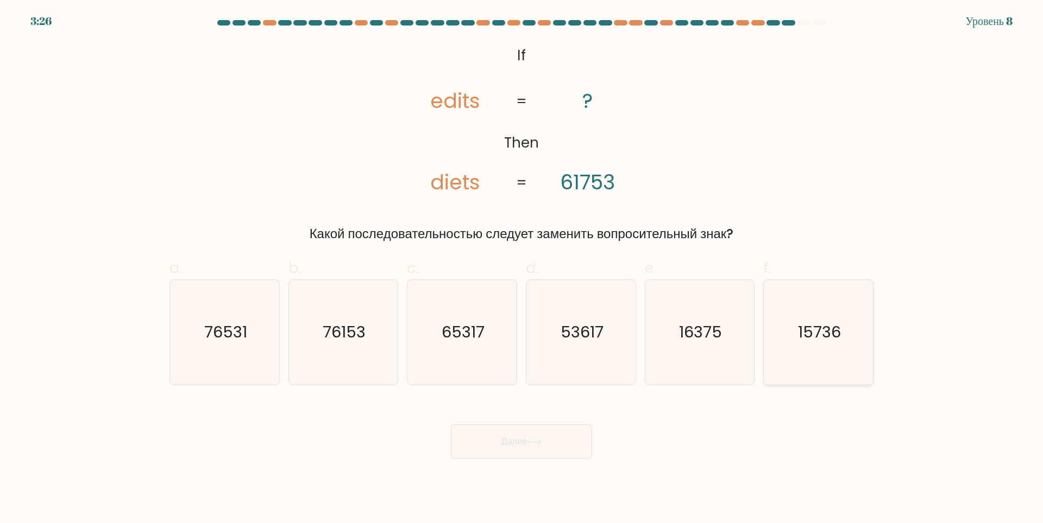
click at [814, 354] on icon "15736" at bounding box center [818, 332] width 105 height 105
click at [522, 269] on input "f. 15736" at bounding box center [521, 265] width 1 height 7
radio input "true"
click at [533, 449] on button "Далее" at bounding box center [521, 442] width 141 height 35
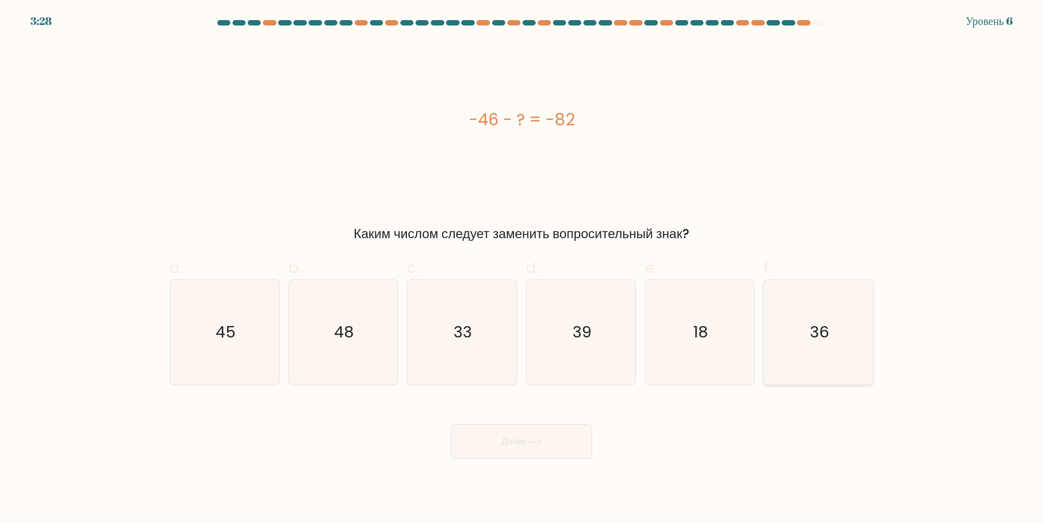
click at [803, 317] on icon "36" at bounding box center [818, 332] width 105 height 105
click at [522, 269] on input "f. 36" at bounding box center [521, 265] width 1 height 7
radio input "true"
click at [521, 449] on button "Далее" at bounding box center [521, 442] width 141 height 35
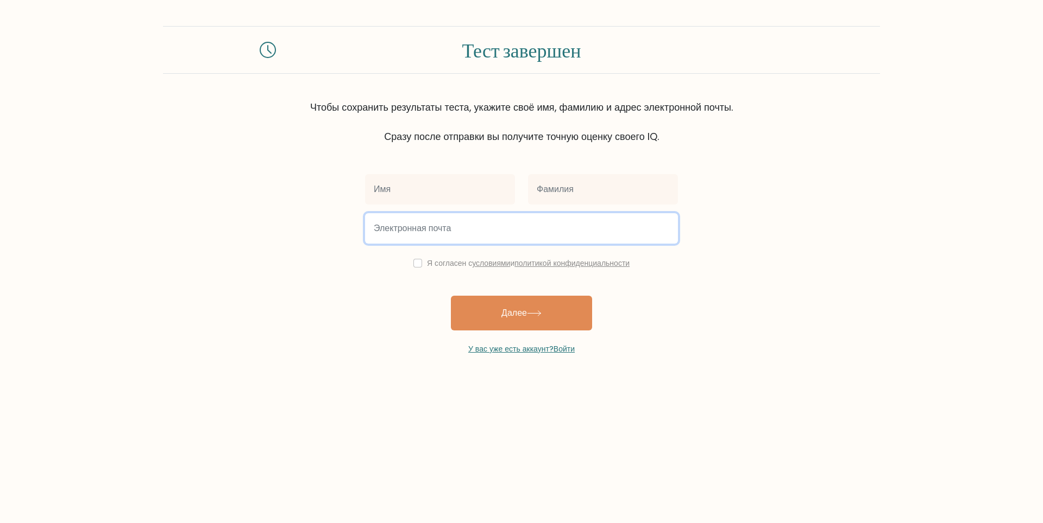
click at [415, 233] on input "email" at bounding box center [521, 228] width 313 height 30
drag, startPoint x: 443, startPoint y: 231, endPoint x: 400, endPoint y: 229, distance: 42.4
click at [400, 229] on input "vixx08vixx08" at bounding box center [521, 228] width 313 height 30
type input "vixx08homehome@gmail.com"
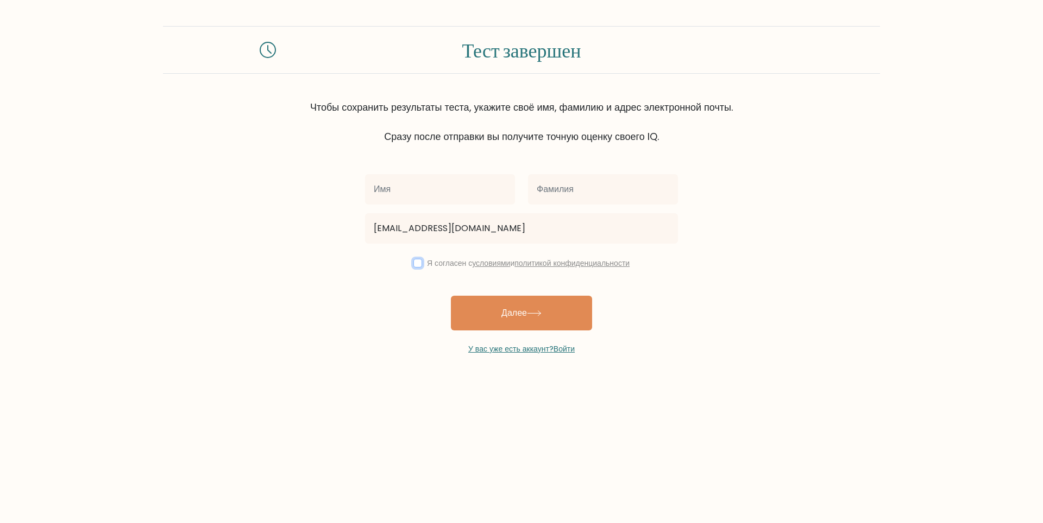
click at [413, 263] on input "checkbox" at bounding box center [417, 263] width 9 height 9
checkbox input "true"
click at [402, 190] on input "text" at bounding box center [440, 189] width 150 height 30
click at [538, 308] on button "Далее" at bounding box center [521, 313] width 141 height 35
type input "Дмитрий"
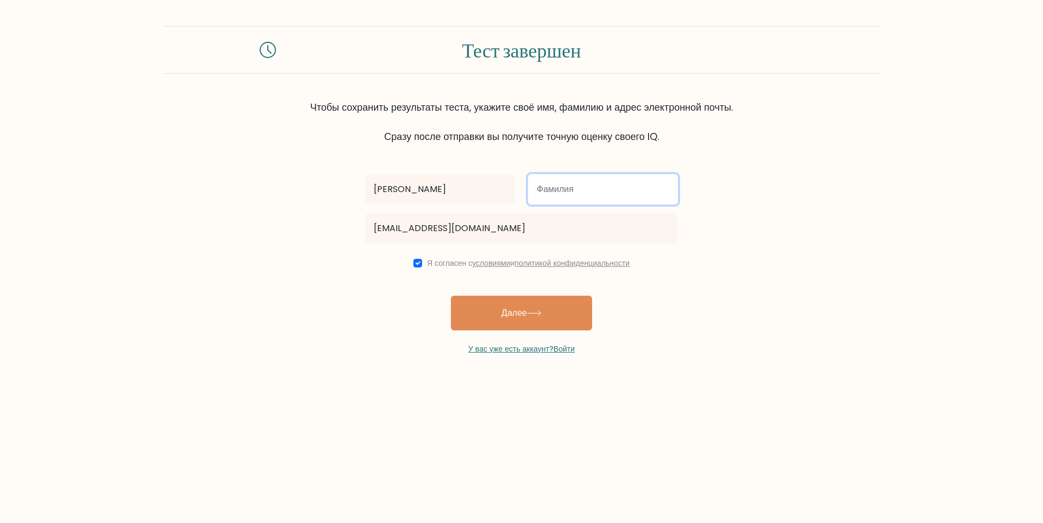
click at [587, 191] on input "text" at bounding box center [603, 189] width 150 height 30
type input "Хамзин"
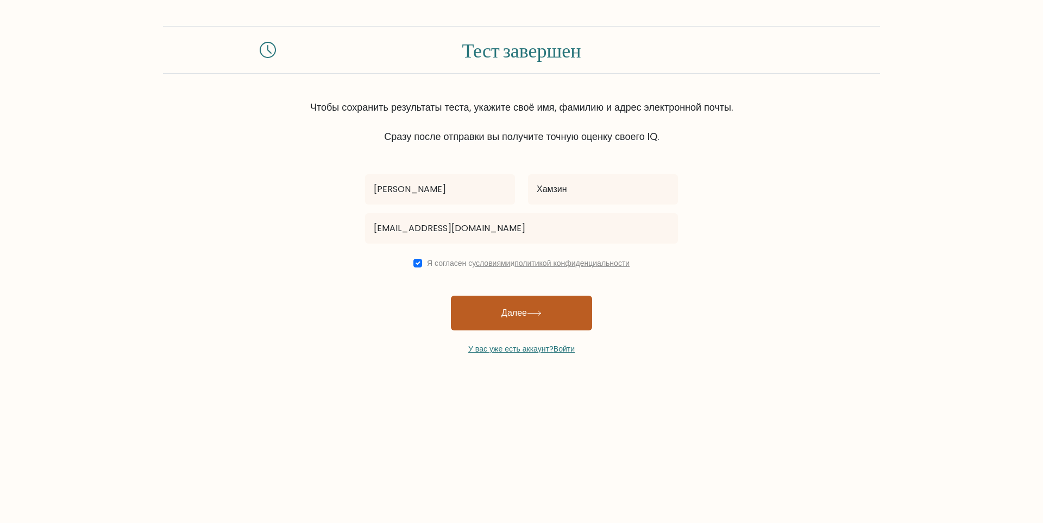
click at [514, 308] on ya-tr-span "Далее" at bounding box center [514, 313] width 26 height 12
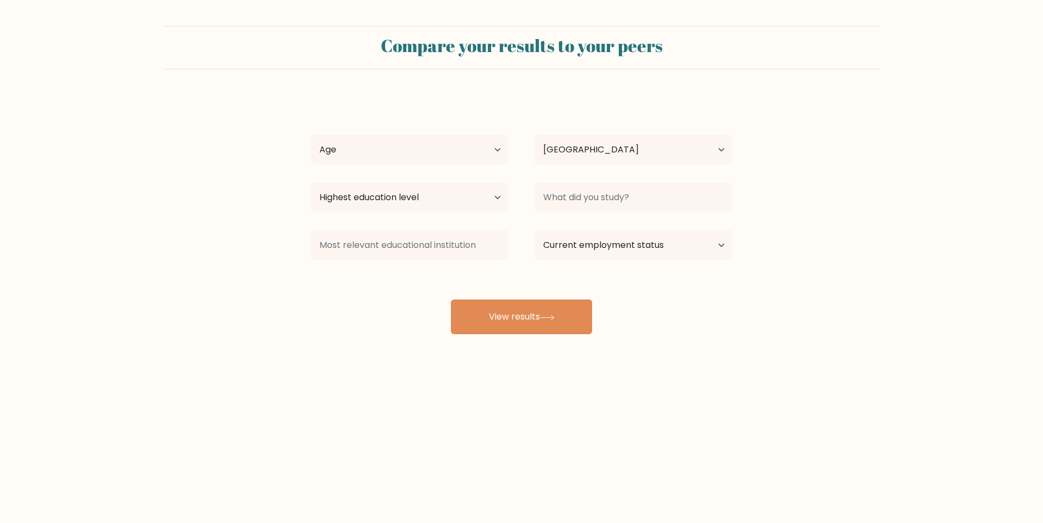
select select "RU"
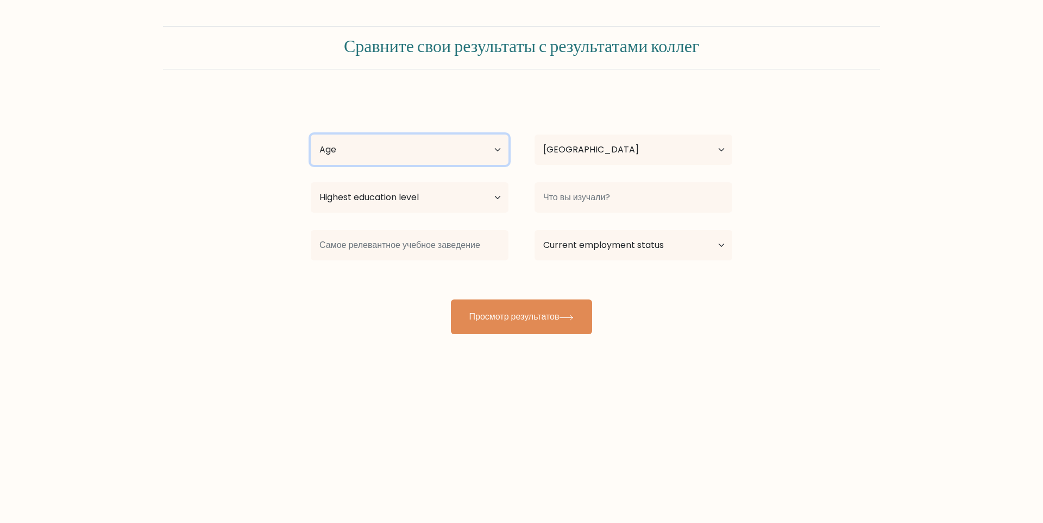
click at [431, 143] on select "Age Under 18 years old 18-24 years old 25-34 years old 35-44 years old 45-54 ye…" at bounding box center [410, 150] width 198 height 30
select select "min_18"
click at [311, 135] on select "Age Under 18 years old 18-24 years old 25-34 years old 35-44 years old 45-54 ye…" at bounding box center [410, 150] width 198 height 30
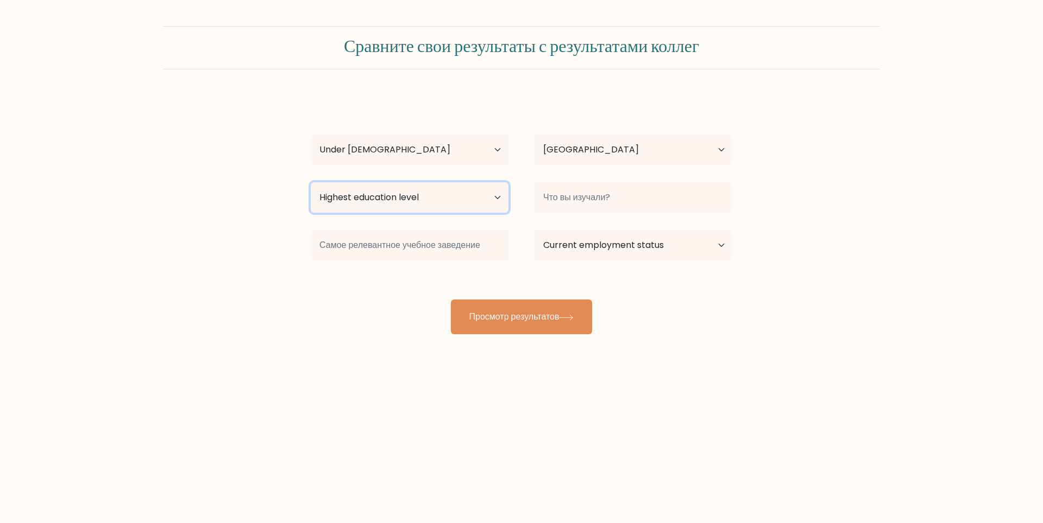
click at [372, 192] on select "Highest education level No schooling Primary Lower Secondary Upper Secondary Oc…" at bounding box center [410, 197] width 198 height 30
select select "no_schooling"
click at [311, 182] on select "Highest education level No schooling Primary Lower Secondary Upper Secondary Oc…" at bounding box center [410, 197] width 198 height 30
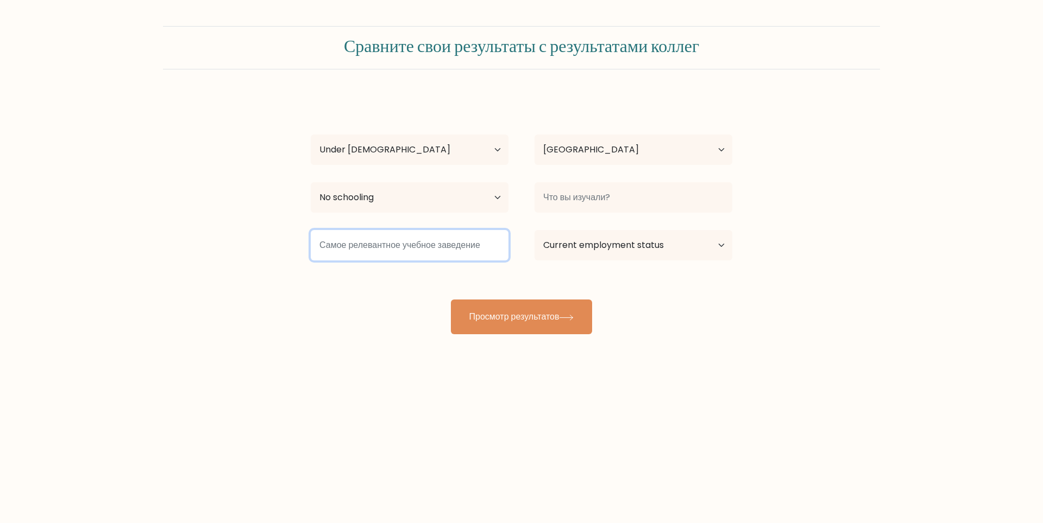
click at [371, 247] on input at bounding box center [410, 245] width 198 height 30
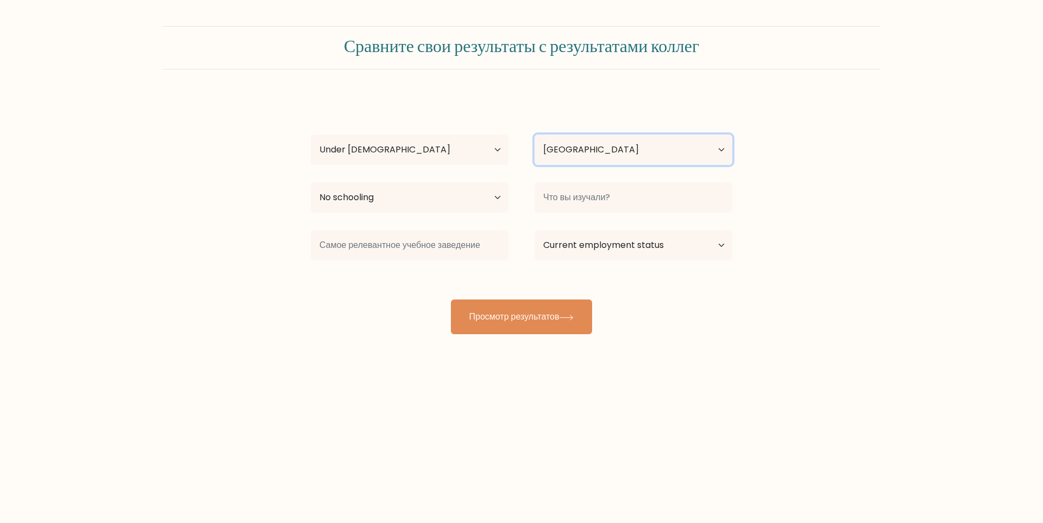
click at [585, 148] on select "Country Afghanistan Albania Algeria American Samoa Andorra Angola Anguilla Anta…" at bounding box center [633, 150] width 198 height 30
click at [578, 151] on select "Country Afghanistan Albania Algeria American Samoa Andorra Angola Anguilla Anta…" at bounding box center [633, 150] width 198 height 30
click at [571, 247] on select "Current employment status Employed Student Retired Other / prefer not to answer" at bounding box center [633, 245] width 198 height 30
click at [665, 246] on select "Current employment status Employed Student Retired Other / prefer not to answer" at bounding box center [633, 245] width 198 height 30
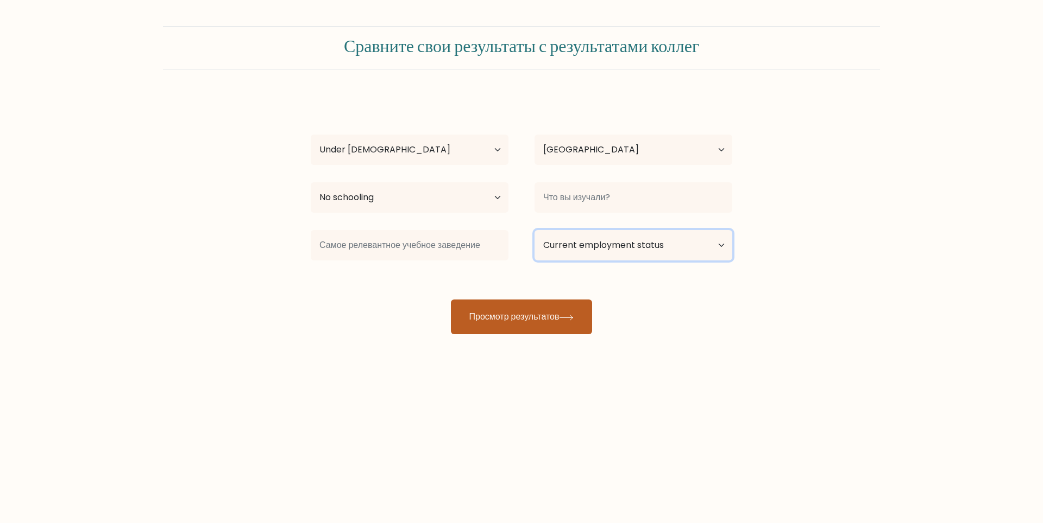
select select "other"
click at [534, 230] on select "Current employment status Employed Student Retired Other / prefer not to answer" at bounding box center [633, 245] width 198 height 30
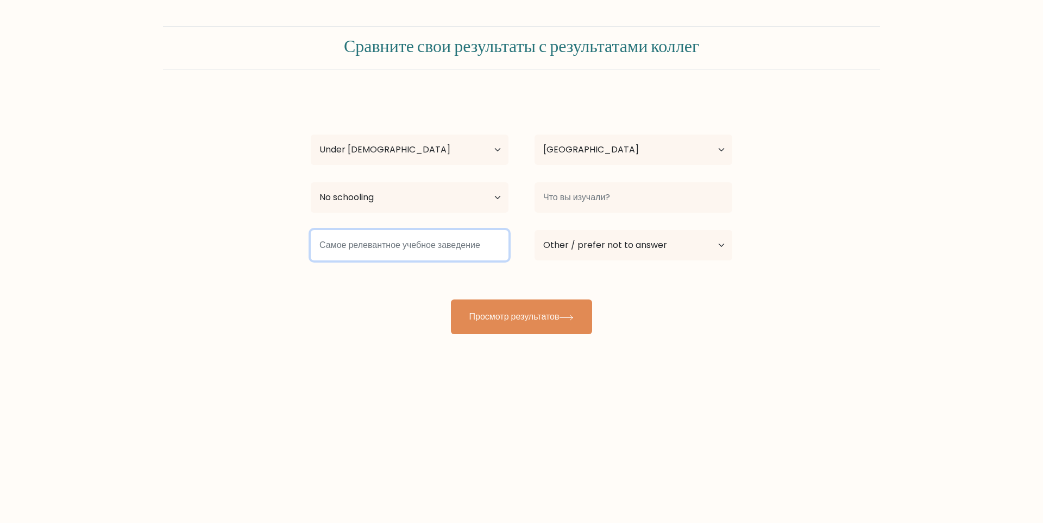
click at [441, 248] on input at bounding box center [410, 245] width 198 height 30
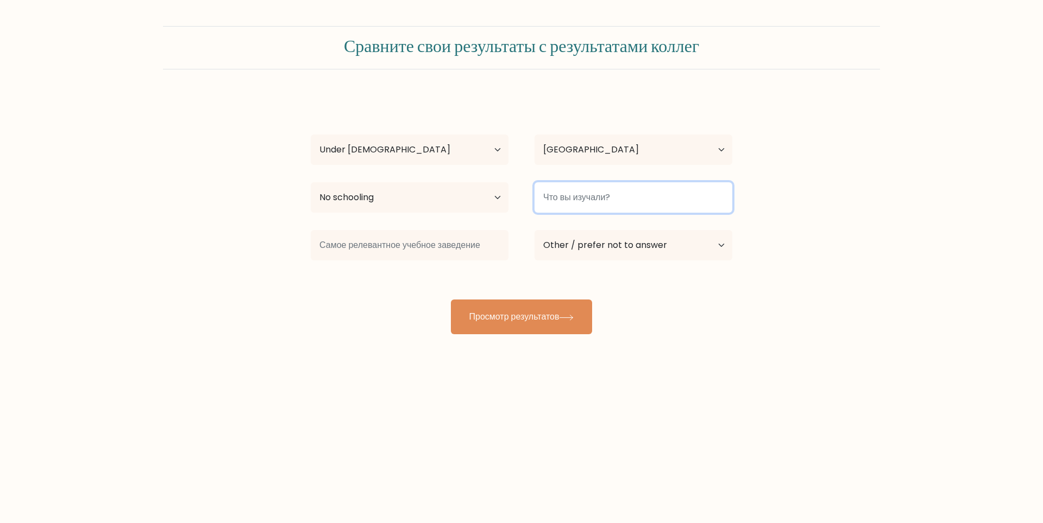
click at [574, 200] on input at bounding box center [633, 197] width 198 height 30
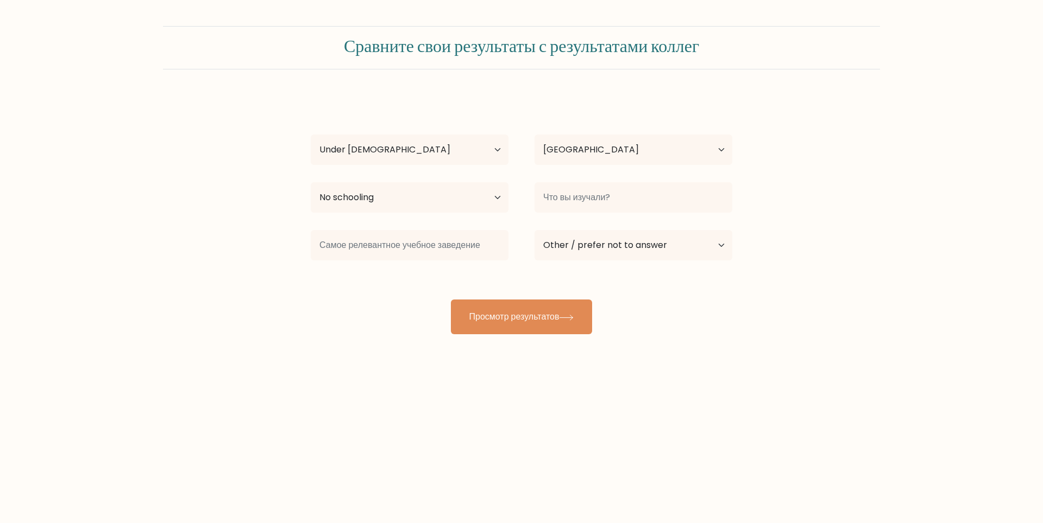
click at [333, 335] on div "Сравните свои результаты с результатами коллег Дмитрий Хамзин Age Under 18 year…" at bounding box center [521, 206] width 1043 height 412
click at [378, 201] on select "Highest education level No schooling Primary Lower Secondary Upper Secondary Oc…" at bounding box center [410, 197] width 198 height 30
drag, startPoint x: 359, startPoint y: 202, endPoint x: 359, endPoint y: 210, distance: 7.6
click at [359, 202] on select "Highest education level No schooling Primary Lower Secondary Upper Secondary Oc…" at bounding box center [410, 197] width 198 height 30
click at [338, 194] on select "Highest education level No schooling Primary Lower Secondary Upper Secondary Oc…" at bounding box center [410, 197] width 198 height 30
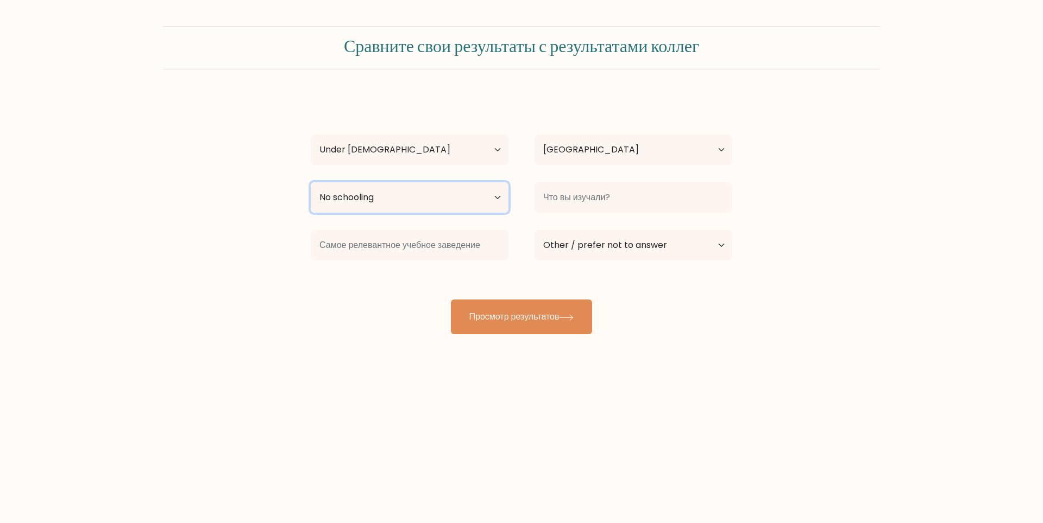
click at [311, 182] on select "Highest education level No schooling Primary Lower Secondary Upper Secondary Oc…" at bounding box center [410, 197] width 198 height 30
click at [332, 197] on select "Highest education level No schooling Primary Lower Secondary Upper Secondary Oc…" at bounding box center [410, 197] width 198 height 30
click at [311, 182] on select "Highest education level No schooling Primary Lower Secondary Upper Secondary Oc…" at bounding box center [410, 197] width 198 height 30
click at [408, 194] on select "Highest education level No schooling Primary Lower Secondary Upper Secondary Oc…" at bounding box center [410, 197] width 198 height 30
select select "lower_secondary"
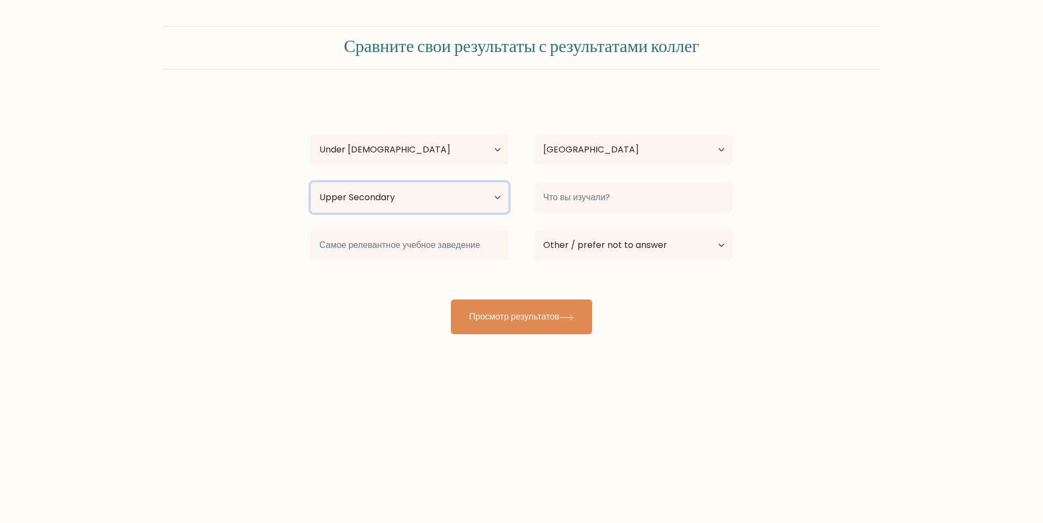
click at [311, 182] on select "Highest education level No schooling Primary Lower Secondary Upper Secondary Oc…" at bounding box center [410, 197] width 198 height 30
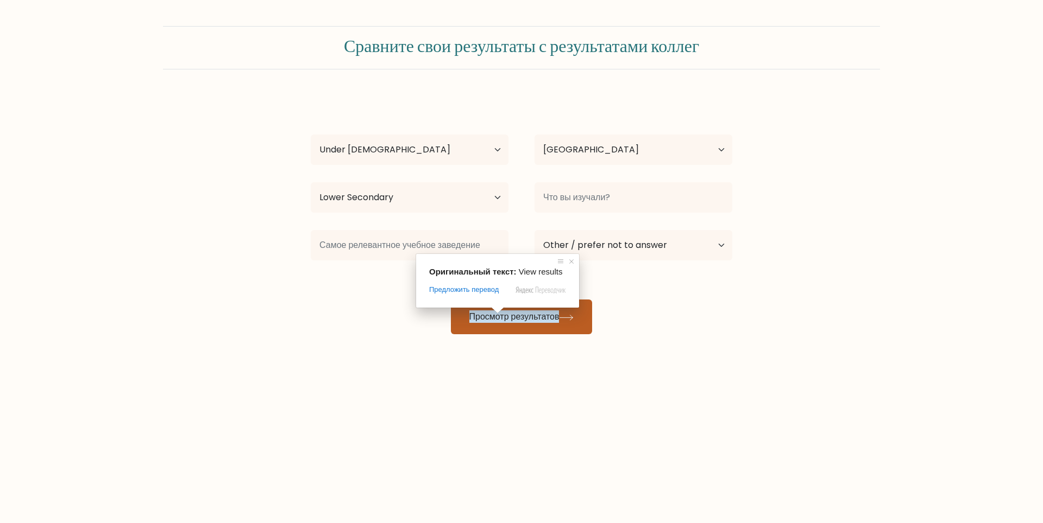
click at [546, 330] on button "Просмотр результатов" at bounding box center [521, 317] width 141 height 35
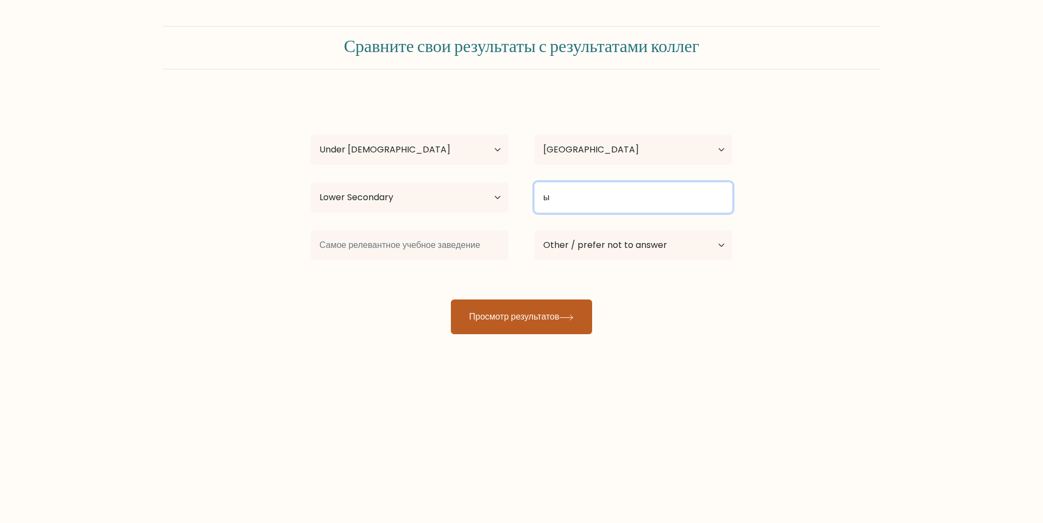
type input "ы"
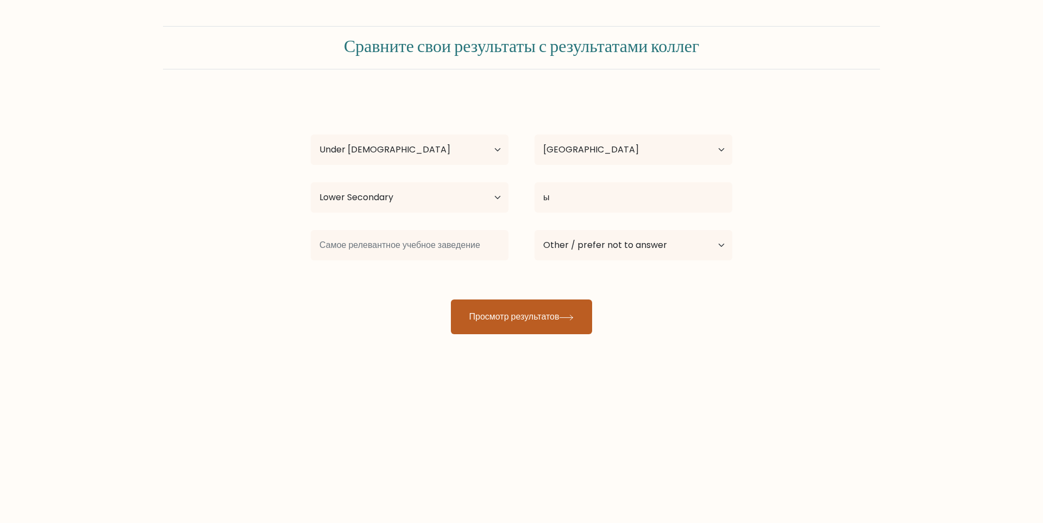
click at [565, 308] on button "Просмотр результатов" at bounding box center [521, 317] width 141 height 35
type input "ы"
click at [502, 317] on ya-tr-span "Просмотр результатов" at bounding box center [514, 317] width 90 height 12
